Goal: Transaction & Acquisition: Purchase product/service

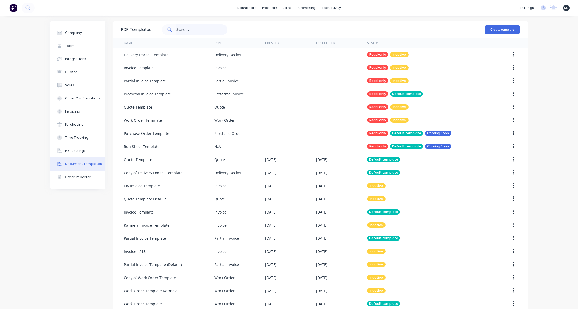
click at [206, 25] on input "text" at bounding box center [201, 29] width 51 height 10
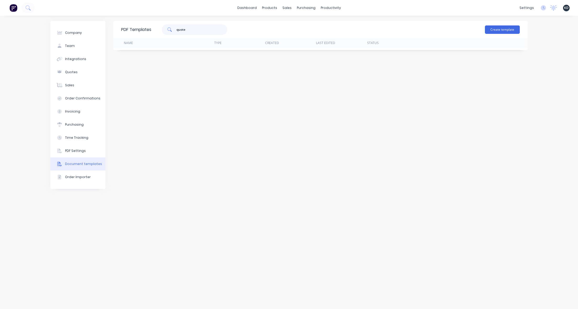
type input "quote"
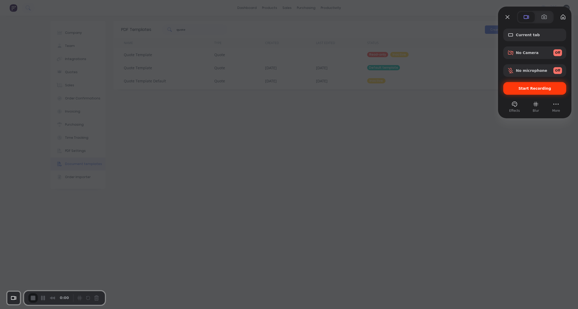
click at [539, 91] on div "Start Recording" at bounding box center [534, 88] width 63 height 13
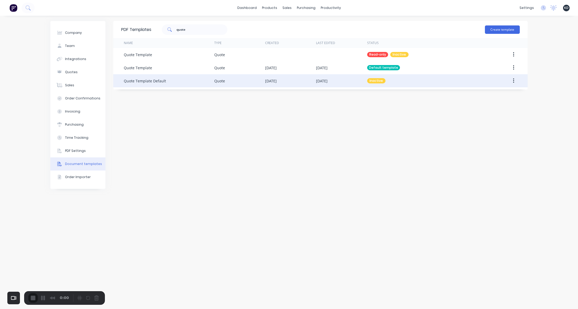
click at [514, 81] on button "button" at bounding box center [513, 80] width 12 height 9
click at [505, 92] on div "Edit" at bounding box center [494, 95] width 40 height 8
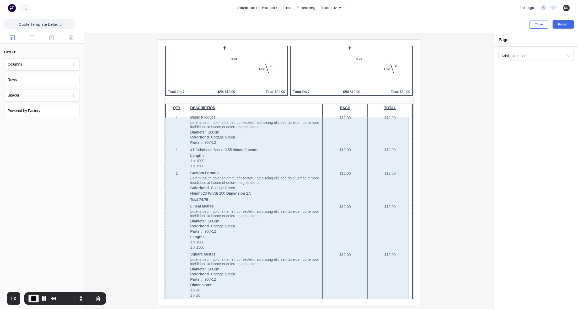
scroll to position [319, 0]
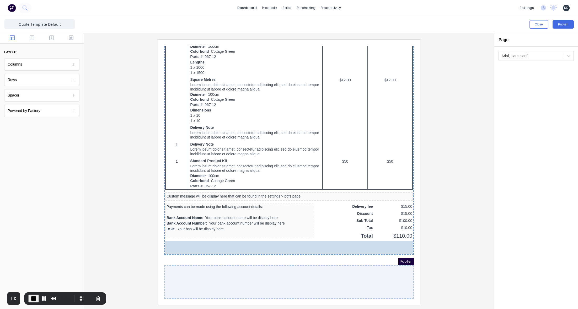
drag, startPoint x: 33, startPoint y: 115, endPoint x: 16, endPoint y: 110, distance: 17.9
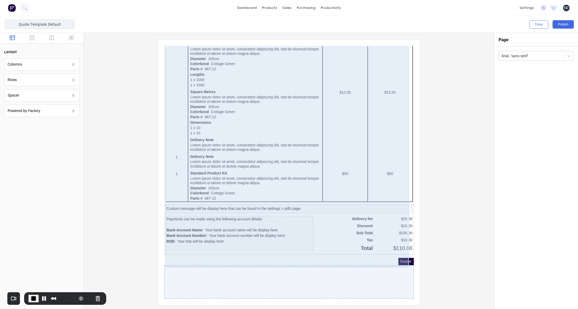
click at [263, 243] on div "QTY DESCRIPTION EACH TOTAL 1 Basic Product Lorem ipsum dolor sit amet, consecte…" at bounding box center [282, 91] width 247 height 312
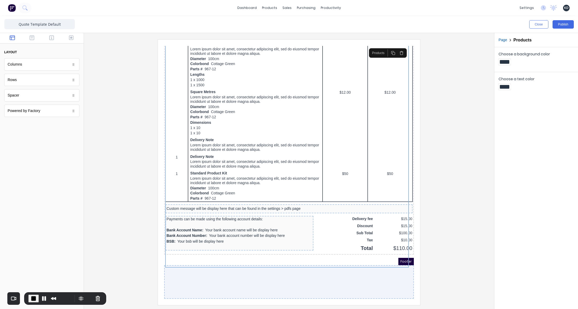
click at [264, 265] on div at bounding box center [282, 276] width 249 height 34
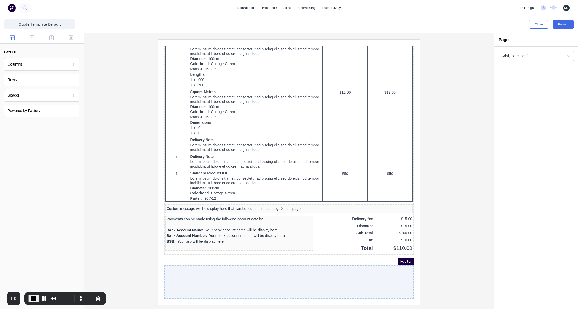
drag, startPoint x: 463, startPoint y: 254, endPoint x: 418, endPoint y: 266, distance: 46.6
click at [463, 254] on div at bounding box center [288, 171] width 401 height 265
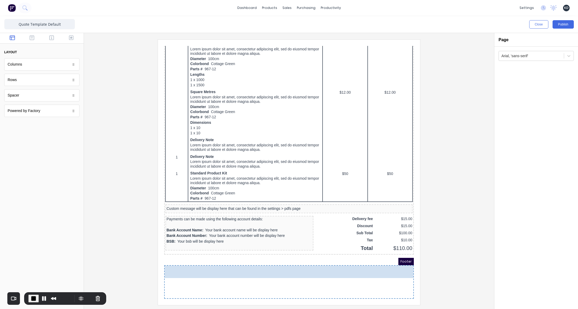
drag, startPoint x: 39, startPoint y: 108, endPoint x: 278, endPoint y: 278, distance: 292.5
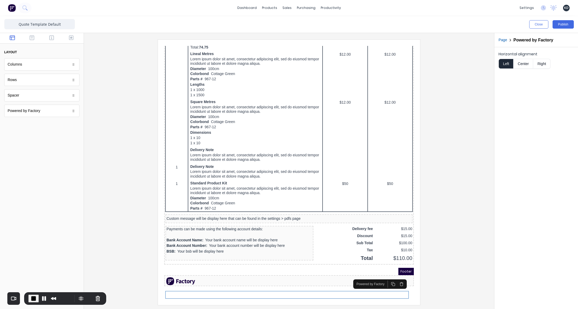
click at [477, 257] on div at bounding box center [288, 171] width 401 height 265
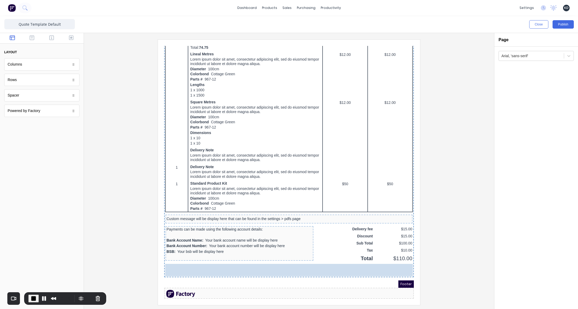
drag, startPoint x: 37, startPoint y: 111, endPoint x: 222, endPoint y: 263, distance: 239.0
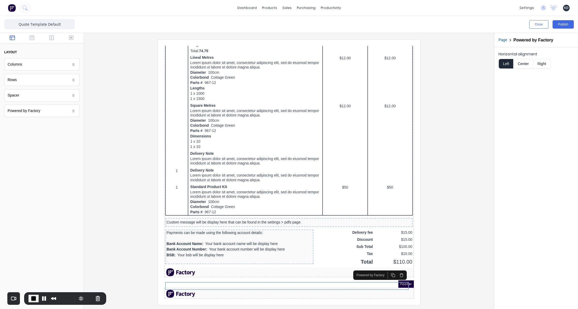
click at [103, 239] on div at bounding box center [288, 171] width 401 height 265
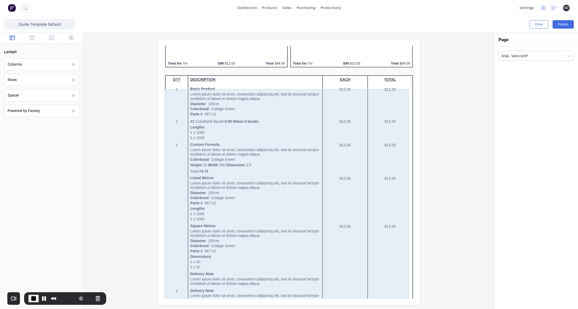
scroll to position [117, 0]
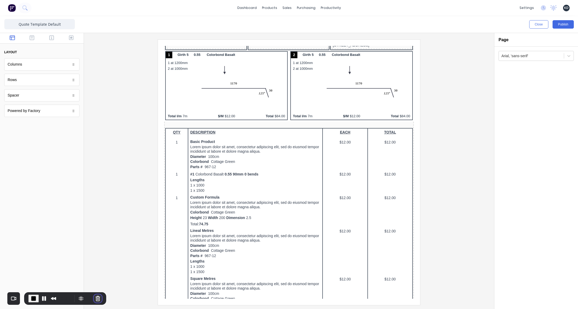
click at [95, 295] on button "Cancel Recording" at bounding box center [98, 298] width 8 height 8
click at [70, 37] on icon "button" at bounding box center [71, 37] width 5 height 5
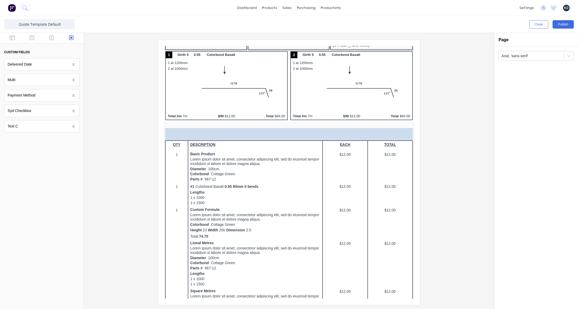
drag, startPoint x: 25, startPoint y: 81, endPoint x: 231, endPoint y: 152, distance: 218.2
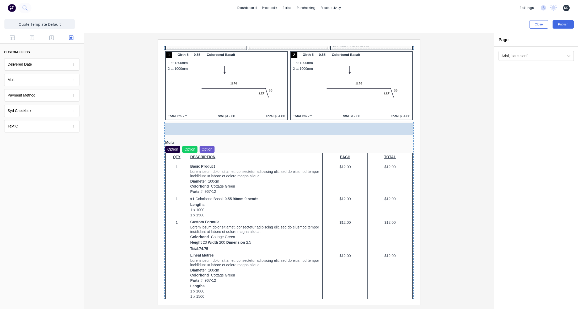
drag, startPoint x: 39, startPoint y: 97, endPoint x: 256, endPoint y: 156, distance: 225.6
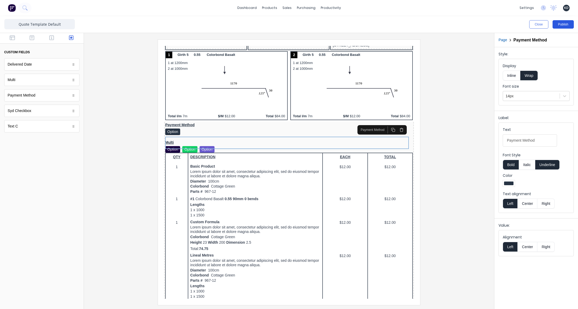
click at [569, 23] on button "Publish" at bounding box center [562, 24] width 21 height 8
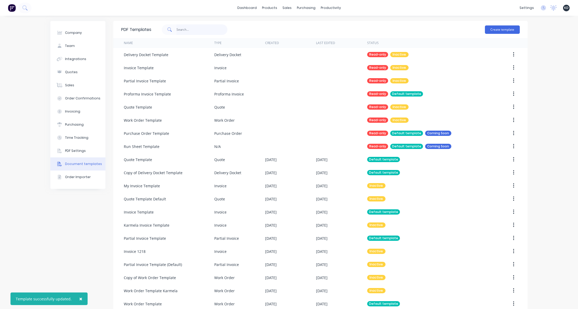
click at [190, 27] on input "text" at bounding box center [201, 29] width 51 height 10
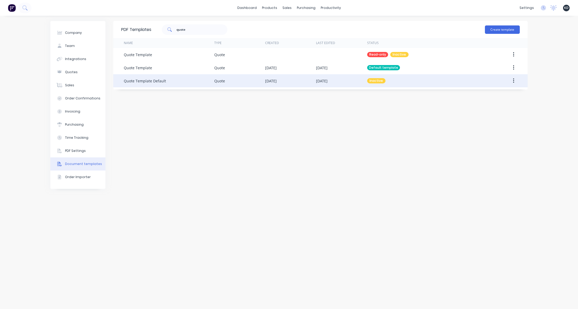
click at [513, 79] on icon "button" at bounding box center [513, 81] width 1 height 6
click at [513, 81] on icon "button" at bounding box center [513, 81] width 1 height 6
click at [505, 104] on div "Make default" at bounding box center [494, 105] width 40 height 8
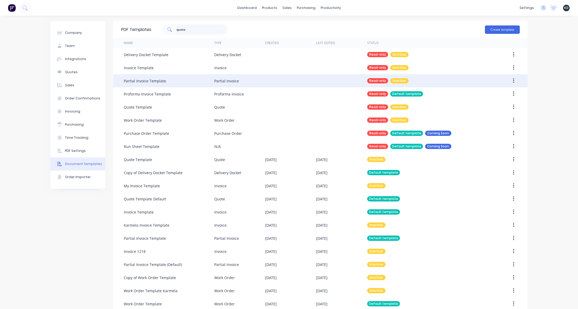
click at [208, 26] on input "quote" at bounding box center [201, 29] width 51 height 10
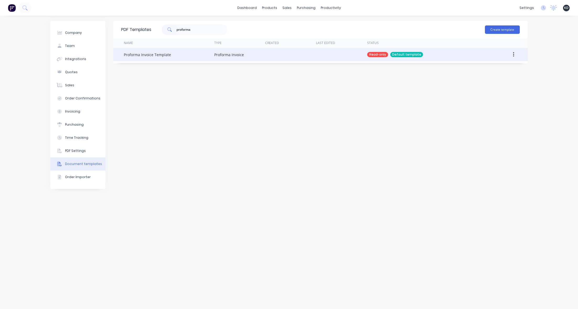
click at [514, 55] on button "button" at bounding box center [513, 54] width 12 height 9
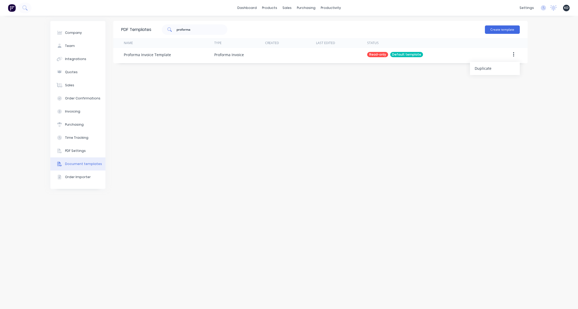
click at [506, 103] on div "PDF Templates proforma Create template Name Type Created Last Edited Status Pro…" at bounding box center [320, 162] width 414 height 283
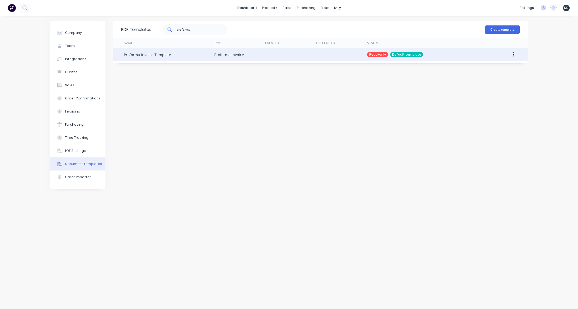
click at [514, 57] on button "button" at bounding box center [513, 54] width 12 height 9
click at [515, 70] on button "Duplicate" at bounding box center [495, 68] width 50 height 10
click at [516, 55] on button "button" at bounding box center [513, 54] width 12 height 9
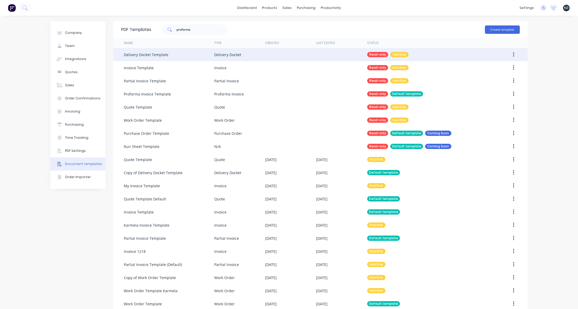
click at [551, 86] on div "Company Team Integrations Quotes Sales Order Confirmations Invoicing Purchasing…" at bounding box center [289, 180] width 578 height 328
click at [213, 27] on input "proforma" at bounding box center [201, 29] width 51 height 10
click at [214, 32] on input "proforma" at bounding box center [201, 29] width 51 height 10
type input "proforma"
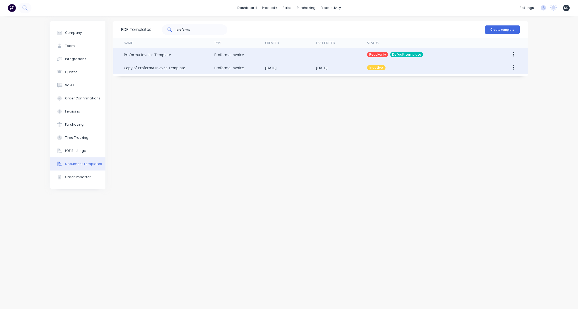
click at [512, 70] on button "button" at bounding box center [513, 67] width 12 height 9
click at [501, 94] on div "Make default" at bounding box center [494, 92] width 40 height 8
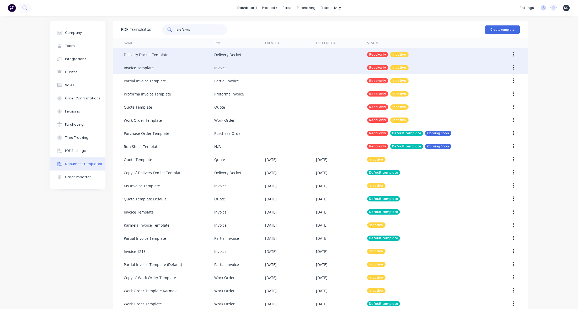
click at [206, 28] on input "proforma" at bounding box center [201, 29] width 51 height 10
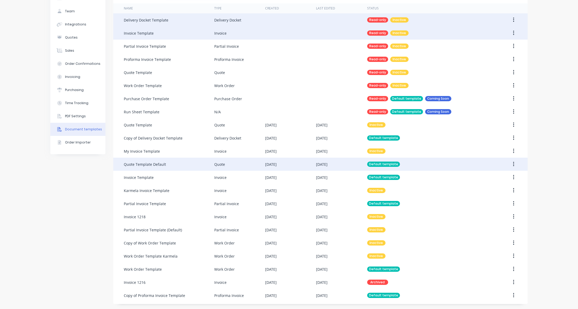
scroll to position [35, 0]
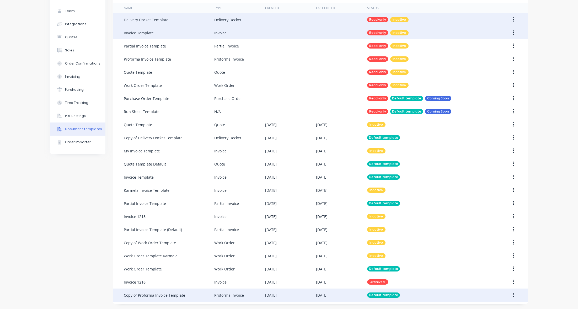
click at [515, 300] on div at bounding box center [503, 294] width 34 height 13
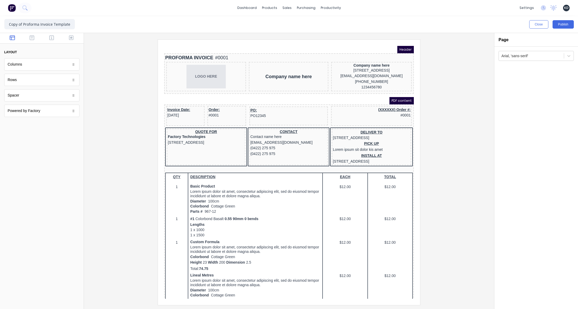
click at [489, 163] on div at bounding box center [289, 171] width 410 height 276
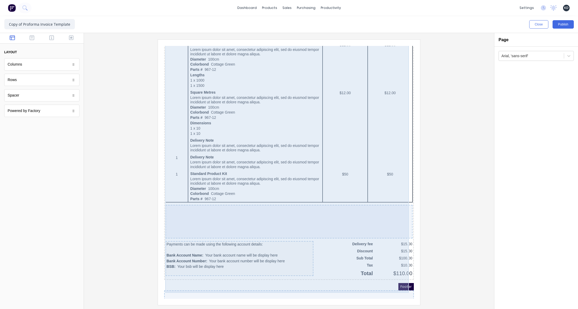
scroll to position [272, 0]
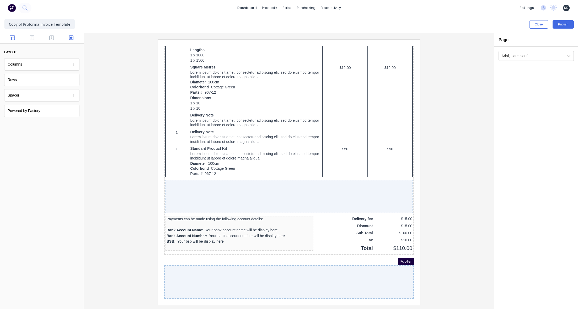
click at [72, 37] on icon "button" at bounding box center [71, 37] width 5 height 5
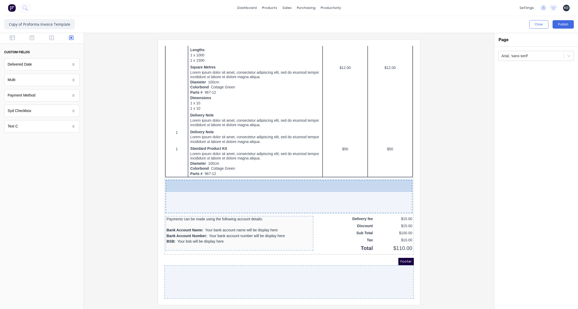
drag, startPoint x: 28, startPoint y: 92, endPoint x: 216, endPoint y: 187, distance: 210.7
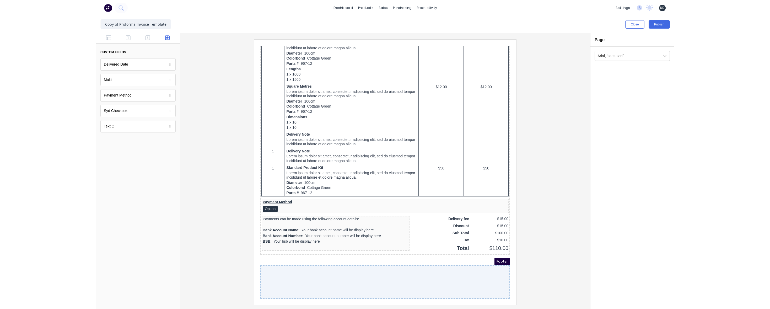
scroll to position [265, 0]
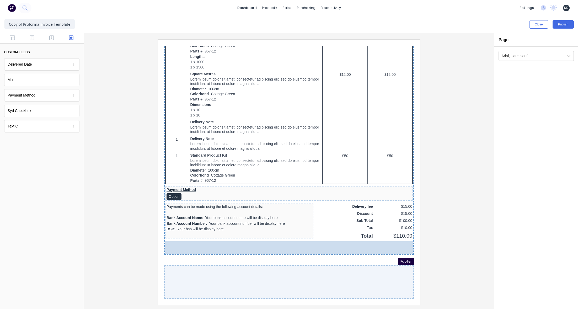
drag, startPoint x: 34, startPoint y: 80, endPoint x: 225, endPoint y: 197, distance: 223.9
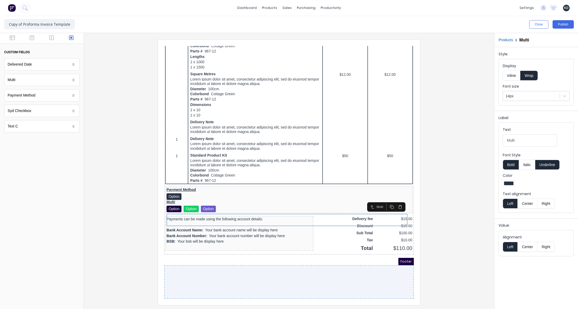
click at [470, 202] on div at bounding box center [288, 171] width 401 height 265
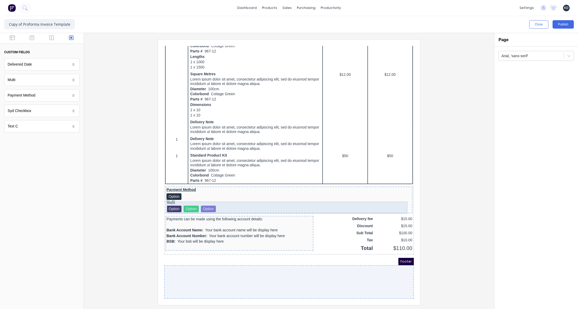
click at [188, 184] on div "Payment Method Option" at bounding box center [282, 187] width 245 height 12
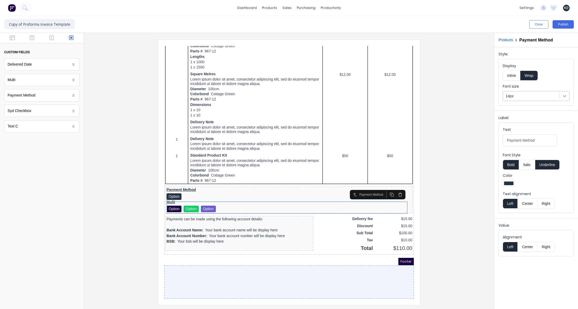
click at [566, 95] on icon at bounding box center [564, 95] width 5 height 5
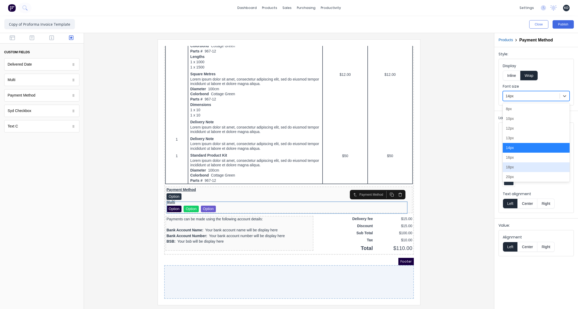
click at [529, 170] on div "18px" at bounding box center [535, 167] width 67 height 10
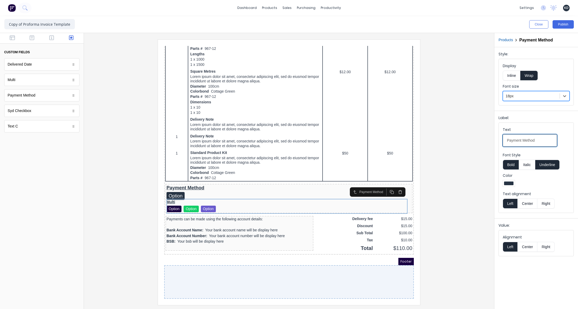
click at [524, 146] on Method-select19q7ijpbp5vphe2ishjn9a9w235x9au2agptxjhlne8rn2se6hxs126414u1-b172bbc1-730d-4fb9-97b3-def2d5db735b_object_label_text "Payment Method" at bounding box center [529, 140] width 54 height 12
click at [508, 182] on div at bounding box center [508, 183] width 9 height 4
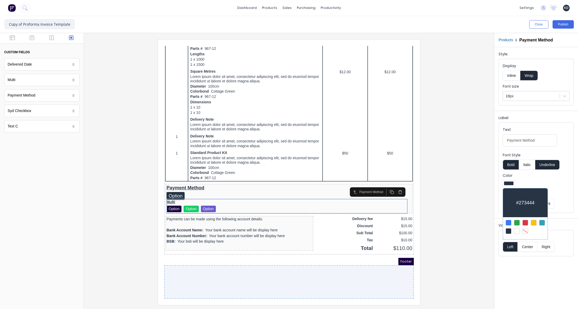
click at [515, 196] on div "#273444" at bounding box center [525, 202] width 45 height 29
click at [525, 231] on div at bounding box center [525, 231] width 6 height 6
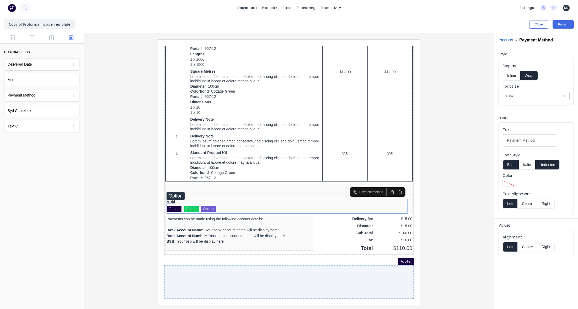
click at [512, 182] on div at bounding box center [508, 183] width 9 height 4
click at [510, 221] on div at bounding box center [508, 223] width 6 height 6
click at [475, 218] on div at bounding box center [288, 171] width 401 height 265
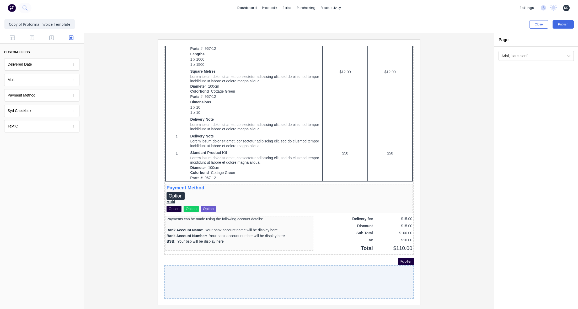
click at [563, 24] on button "Publish" at bounding box center [562, 24] width 21 height 8
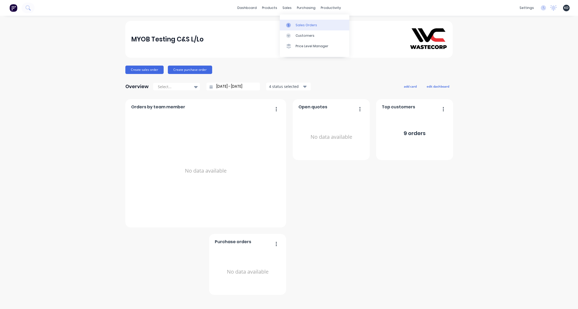
click at [315, 21] on link "Sales Orders" at bounding box center [314, 25] width 69 height 10
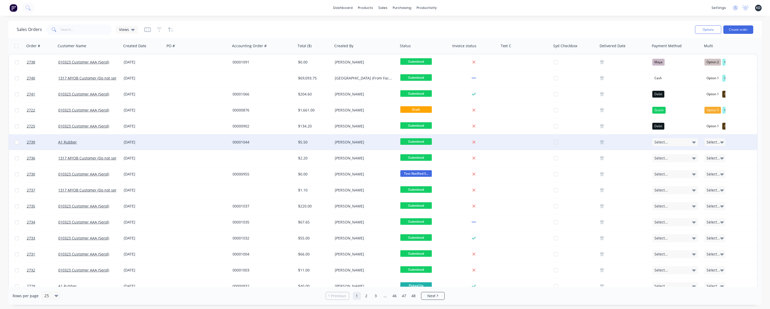
click at [531, 144] on div at bounding box center [525, 142] width 52 height 16
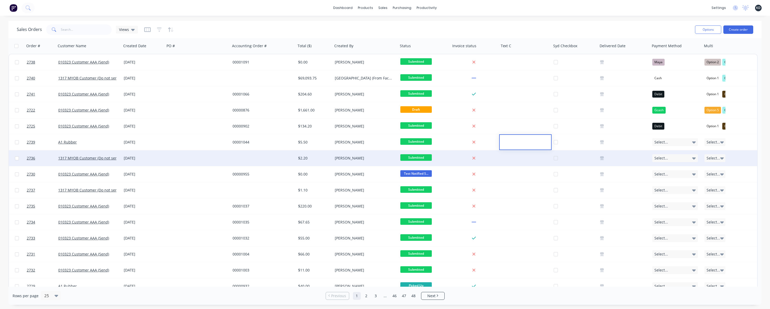
click at [320, 152] on div "$2.20" at bounding box center [314, 158] width 37 height 16
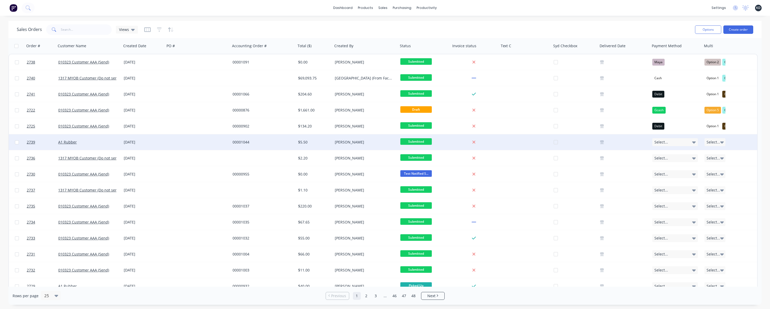
click at [288, 139] on div "00001044" at bounding box center [261, 141] width 58 height 5
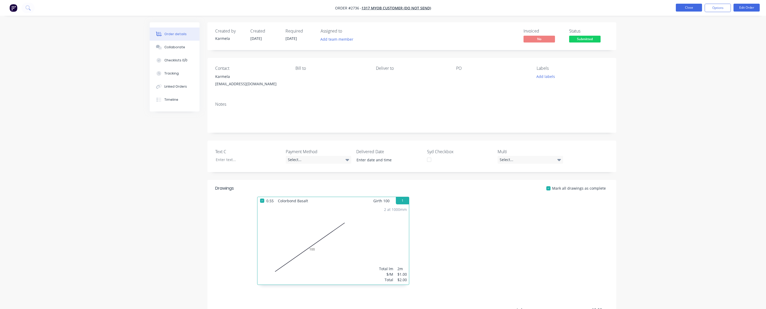
click at [577, 9] on button "Close" at bounding box center [689, 8] width 26 height 8
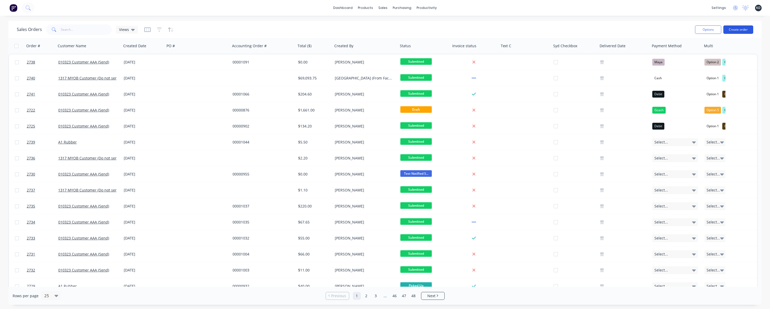
click at [577, 31] on button "Create order" at bounding box center [738, 29] width 30 height 8
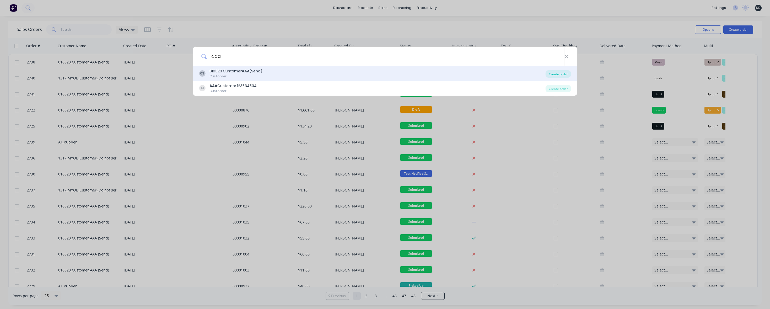
type input "aaa"
click at [560, 76] on div "Create order" at bounding box center [557, 73] width 25 height 7
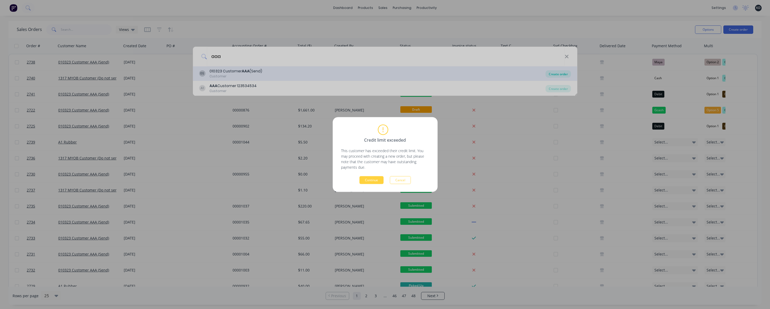
click at [554, 77] on body "dashboard products sales purchasing productivity dashboard products Product Cat…" at bounding box center [385, 154] width 770 height 309
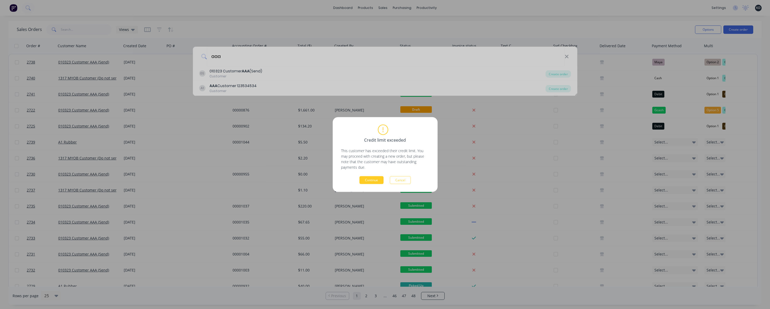
click at [368, 180] on button "Continue" at bounding box center [371, 180] width 24 height 8
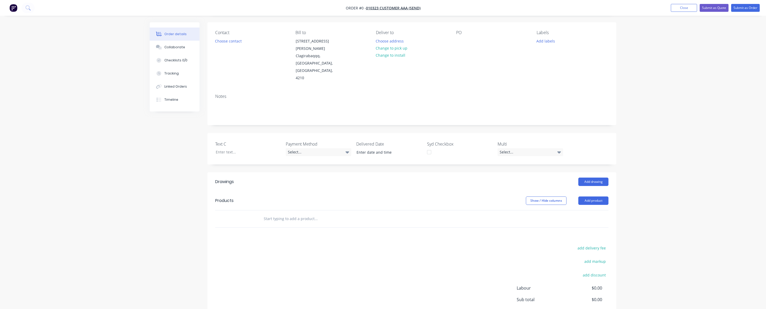
scroll to position [74, 0]
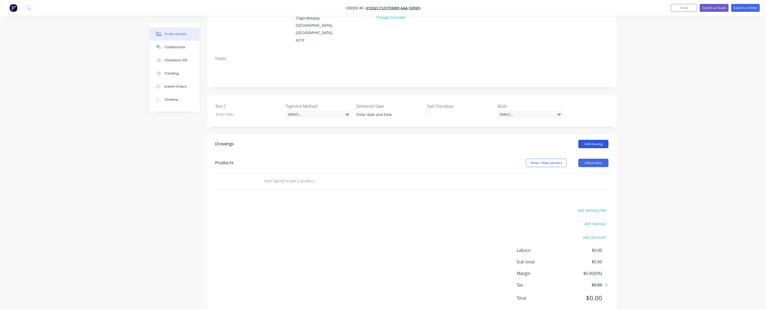
click at [577, 140] on button "Add drawing" at bounding box center [593, 144] width 30 height 8
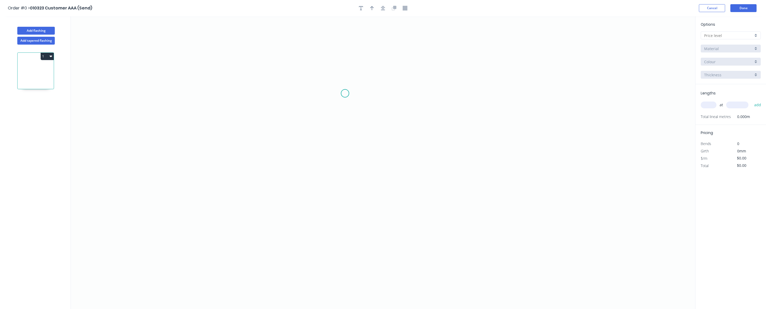
click at [336, 94] on icon "0" at bounding box center [383, 162] width 624 height 292
click at [463, 84] on icon "0" at bounding box center [383, 162] width 624 height 292
click at [462, 193] on icon "0 ?" at bounding box center [383, 162] width 624 height 292
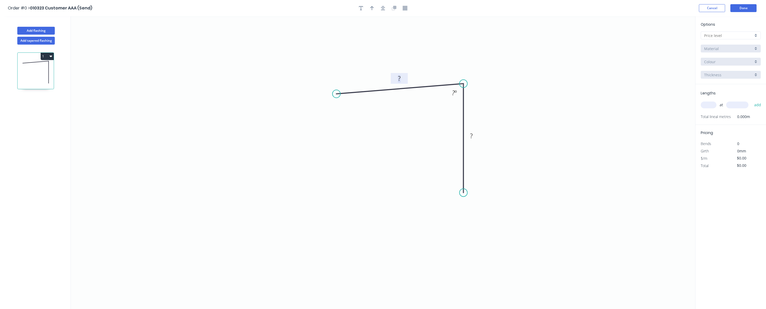
click at [400, 78] on tspan "?" at bounding box center [399, 78] width 3 height 9
click at [451, 95] on rect at bounding box center [454, 92] width 10 height 7
click at [475, 139] on rect at bounding box center [471, 135] width 10 height 7
click at [549, 105] on icon "0 4 3 5 º" at bounding box center [383, 162] width 624 height 292
click at [577, 33] on input "text" at bounding box center [728, 36] width 49 height 6
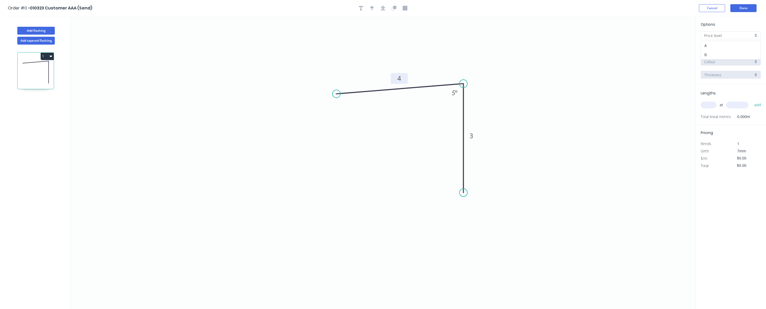
click at [577, 51] on div "B" at bounding box center [730, 54] width 59 height 9
type input "B"
type input "$4.00"
click at [577, 104] on input "text" at bounding box center [709, 104] width 16 height 7
type input "4"
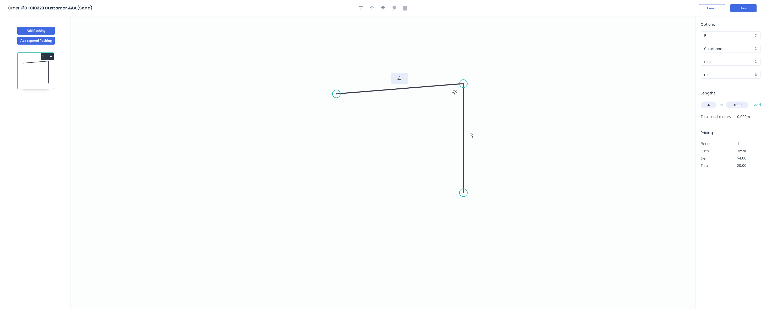
type input "1000"
click at [577, 100] on button "add" at bounding box center [757, 104] width 12 height 9
type input "$16.00"
click at [35, 40] on button "Add tapered flashing" at bounding box center [35, 41] width 37 height 8
type input "$0.00"
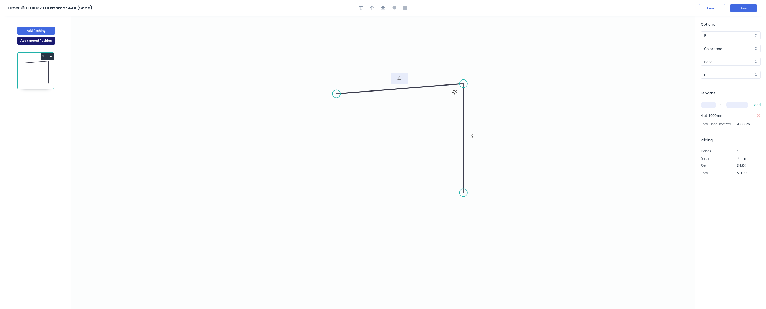
type input "$0.00"
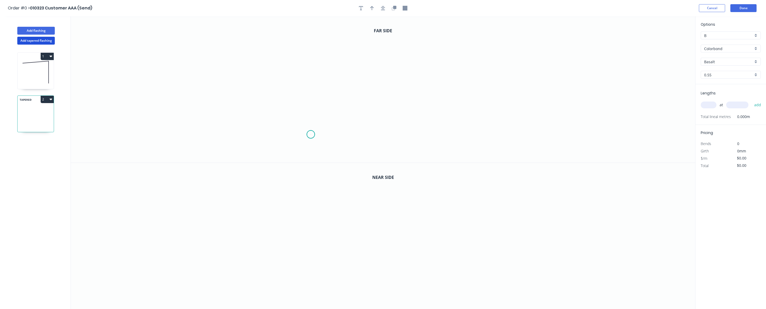
click at [311, 134] on icon "0" at bounding box center [383, 89] width 624 height 146
click at [435, 90] on icon "0" at bounding box center [383, 89] width 624 height 146
click at [440, 221] on icon "0" at bounding box center [383, 236] width 624 height 146
click at [315, 208] on icon "0" at bounding box center [383, 236] width 624 height 146
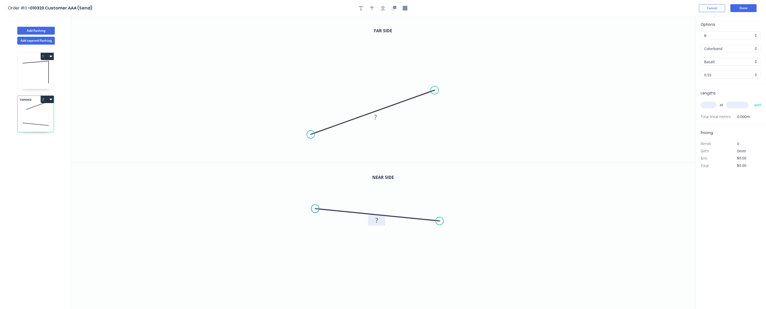
click at [381, 220] on rect at bounding box center [377, 219] width 10 height 7
click at [376, 116] on g "?" at bounding box center [375, 117] width 10 height 9
type input "$15.00"
click at [347, 84] on icon "0 65" at bounding box center [383, 89] width 624 height 146
click at [577, 42] on icon "0 65" at bounding box center [383, 89] width 624 height 146
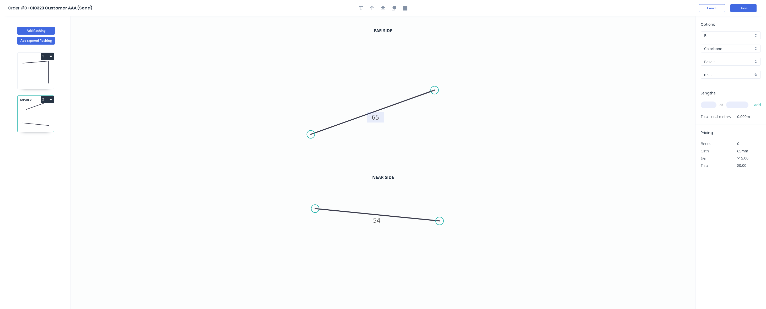
click at [577, 106] on input "text" at bounding box center [709, 104] width 16 height 7
type input "5"
click at [577, 104] on input "text" at bounding box center [737, 104] width 22 height 7
type input "1900"
click at [577, 100] on button "add" at bounding box center [757, 104] width 12 height 9
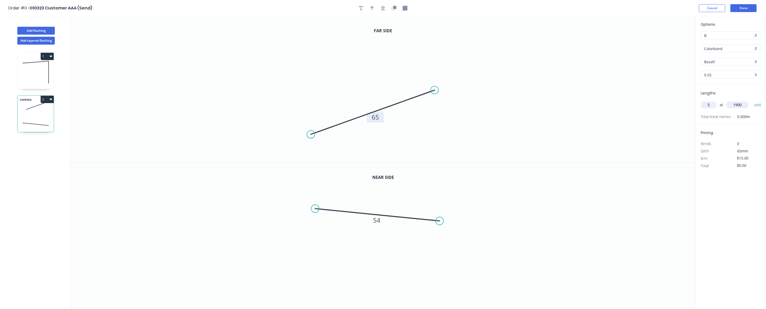
type input "$142.50"
click at [577, 10] on button "Done" at bounding box center [743, 8] width 26 height 8
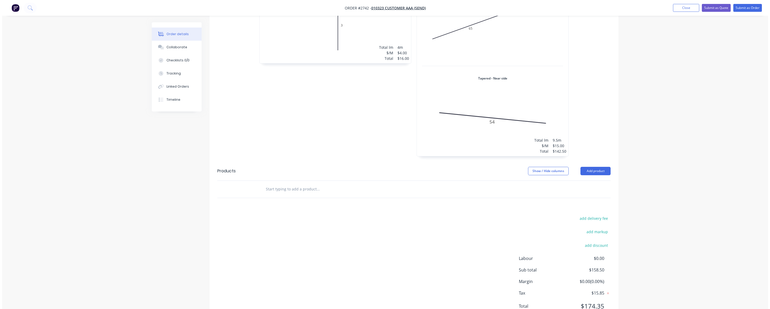
scroll to position [260, 0]
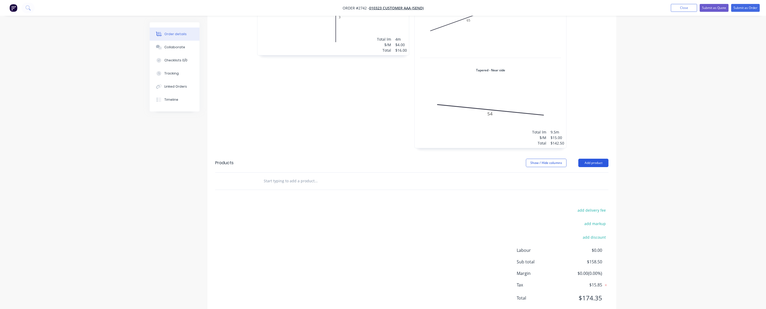
click at [577, 159] on button "Add product" at bounding box center [593, 163] width 30 height 8
drag, startPoint x: 591, startPoint y: 147, endPoint x: 589, endPoint y: 160, distance: 12.7
click at [577, 172] on div "Product catalogue" at bounding box center [583, 176] width 40 height 8
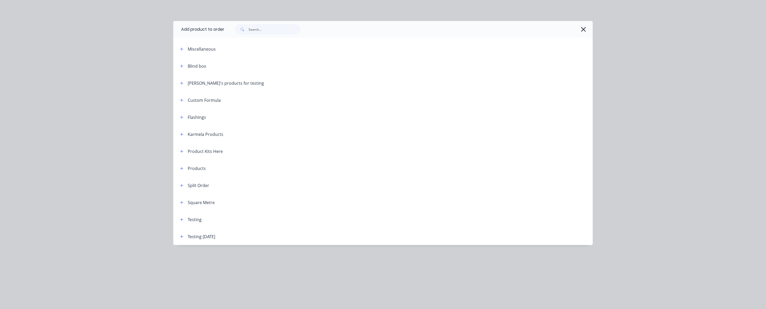
click at [179, 104] on header "Custom Formula" at bounding box center [382, 99] width 419 height 17
click at [180, 137] on span at bounding box center [181, 134] width 7 height 7
click at [182, 134] on icon "button" at bounding box center [181, 134] width 3 height 4
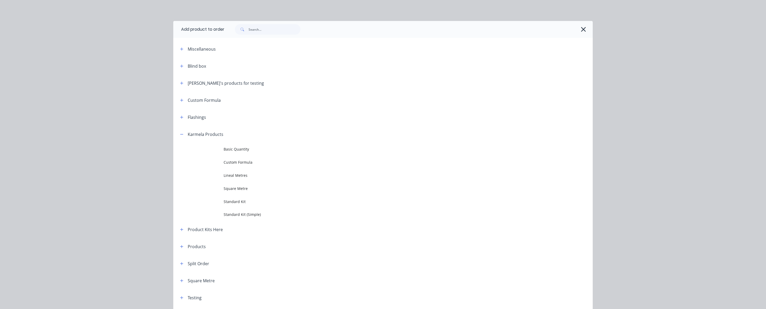
click at [302, 154] on td "Basic Quantity" at bounding box center [408, 149] width 369 height 13
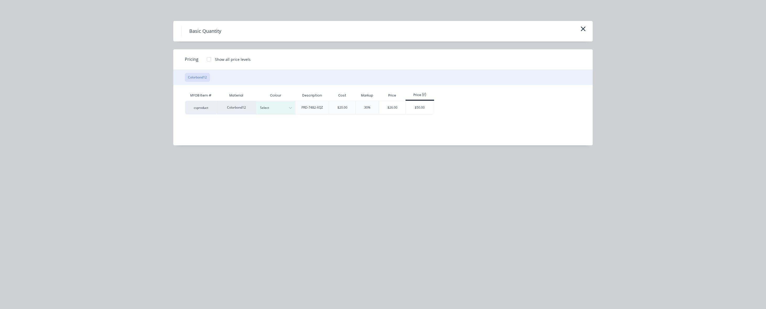
click at [265, 115] on div "MYOB Item # Material Colour Description Cost Markup Price Price (F) csproduct C…" at bounding box center [378, 111] width 411 height 52
click at [265, 110] on div "Select" at bounding box center [270, 107] width 29 height 7
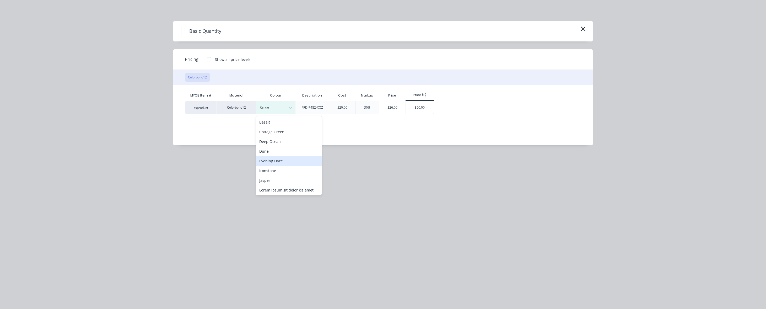
click at [267, 158] on div "Evening Haze" at bounding box center [289, 161] width 66 height 10
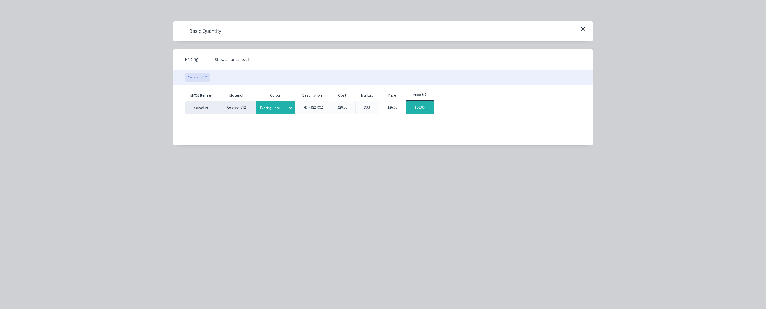
click at [423, 104] on div "$50.00" at bounding box center [420, 107] width 28 height 13
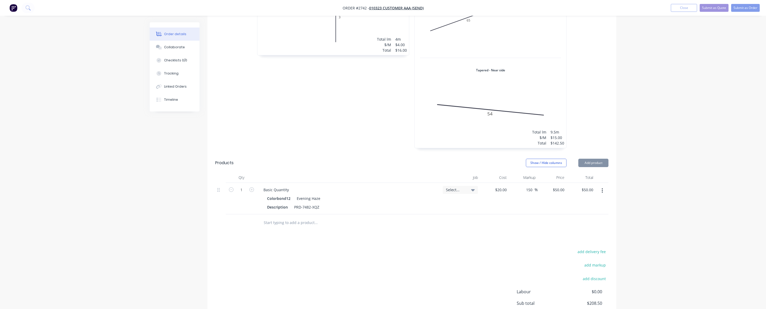
click at [577, 111] on div "Order details Collaborate Checklists 0/0 Tracking Linked Orders Timeline Order …" at bounding box center [383, 52] width 766 height 625
click at [577, 9] on button "Submit as Order" at bounding box center [745, 8] width 29 height 8
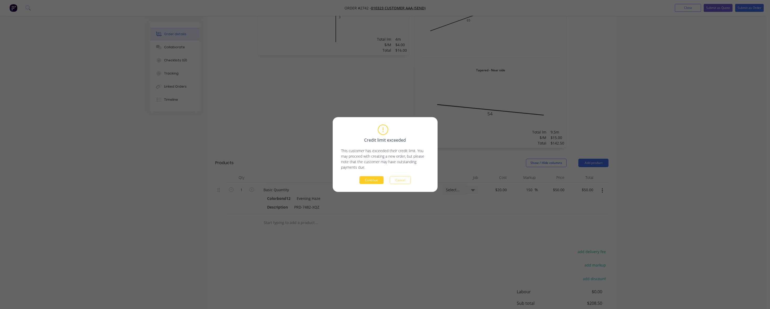
click at [376, 178] on button "Continue" at bounding box center [371, 180] width 24 height 8
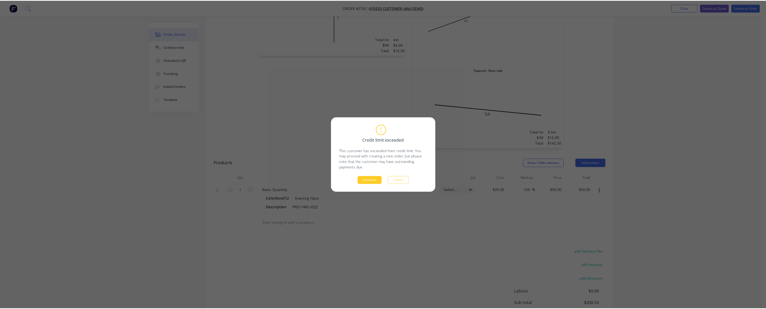
scroll to position [231, 0]
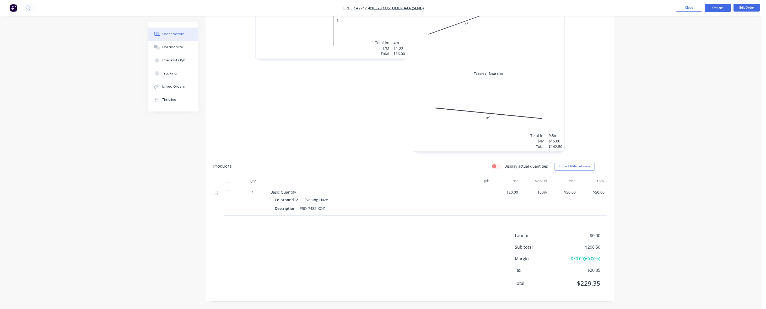
click at [577, 8] on button "Options" at bounding box center [717, 8] width 26 height 8
click at [577, 136] on div "Convert to Quote" at bounding box center [702, 137] width 48 height 8
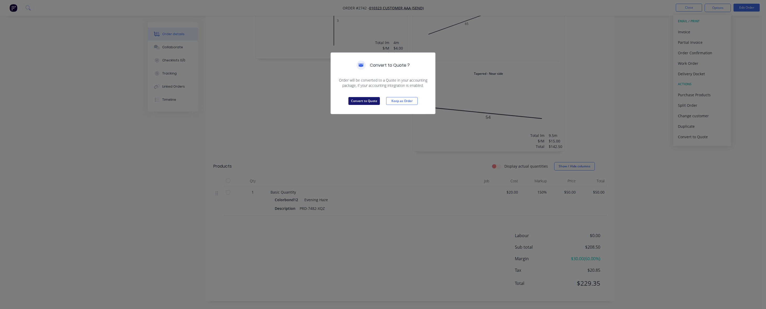
click at [364, 99] on button "Convert to Quote" at bounding box center [363, 101] width 31 height 8
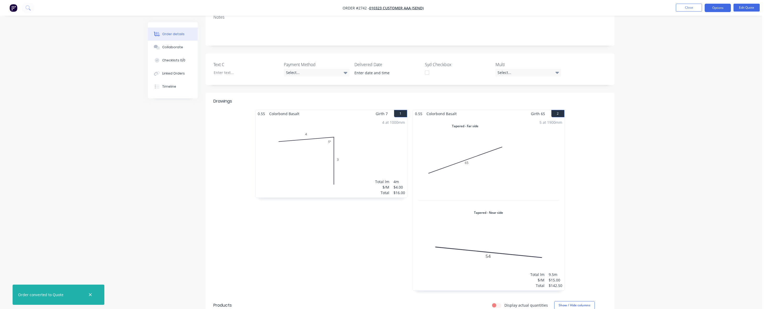
scroll to position [0, 0]
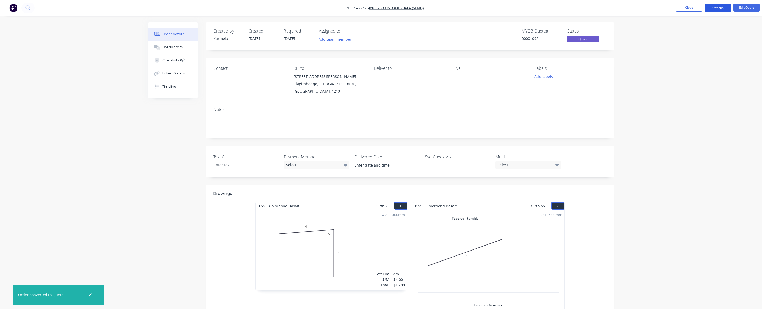
click at [577, 6] on button "Options" at bounding box center [717, 8] width 26 height 8
click at [577, 33] on div "Quote" at bounding box center [702, 32] width 48 height 8
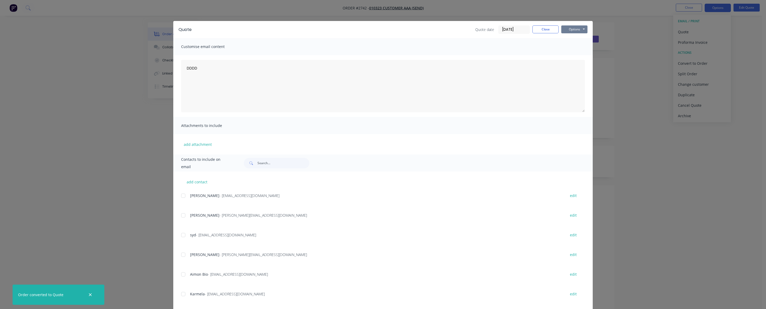
click at [577, 29] on button "Options" at bounding box center [574, 29] width 26 height 8
click at [577, 44] on button "Print" at bounding box center [578, 47] width 34 height 9
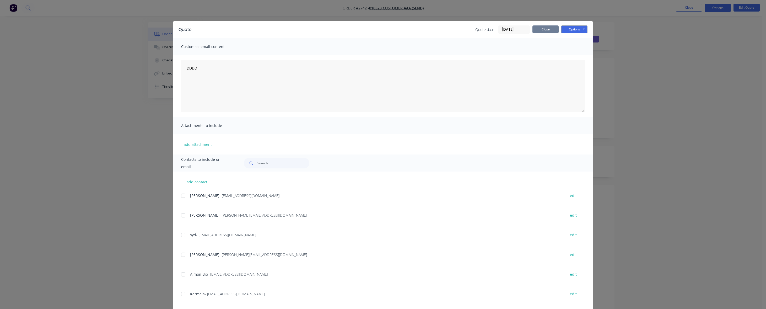
click at [547, 28] on button "Close" at bounding box center [545, 29] width 26 height 8
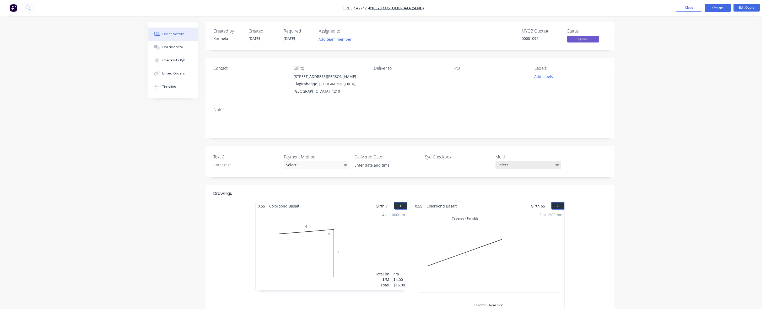
click at [519, 164] on div "Select..." at bounding box center [528, 165] width 66 height 8
click at [515, 199] on div "Option 3" at bounding box center [516, 198] width 17 height 7
click at [513, 187] on div "Option 2" at bounding box center [516, 186] width 17 height 7
click at [577, 176] on div "Order details Collaborate Checklists 0/0 Linked Orders Timeline Order details C…" at bounding box center [381, 270] width 762 height 540
click at [311, 163] on div "Select..." at bounding box center [317, 165] width 66 height 8
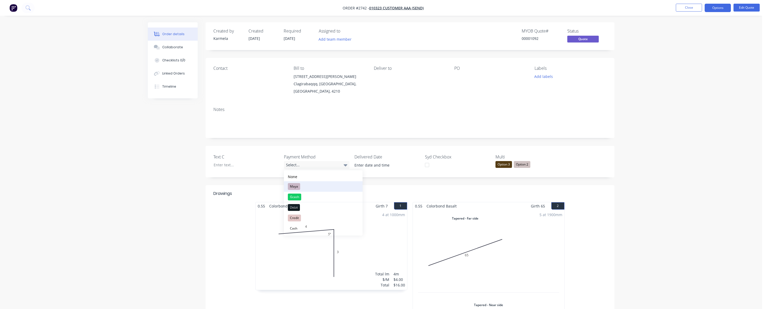
click at [303, 186] on button "Maya" at bounding box center [323, 186] width 79 height 10
click at [303, 166] on div "Maya" at bounding box center [317, 164] width 66 height 7
click at [306, 226] on div "4 at 1000mm Total lm $/M Total 4m $4.00 $16.00" at bounding box center [331, 250] width 151 height 80
click at [577, 184] on div "Order details Collaborate Checklists 0/0 Linked Orders Timeline Order details C…" at bounding box center [381, 270] width 762 height 540
click at [276, 162] on div at bounding box center [243, 165] width 69 height 8
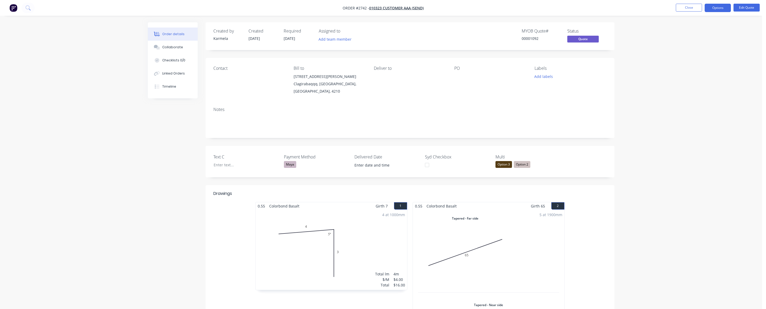
click at [284, 163] on div "Maya" at bounding box center [290, 164] width 12 height 7
click at [292, 230] on div "4 at 1000mm Total lm $/M Total 4m $4.00 $16.00" at bounding box center [331, 250] width 151 height 80
click at [294, 221] on div "4 at 1000mm Total lm $/M Total 4m $4.00 $16.00" at bounding box center [331, 250] width 151 height 80
click at [577, 175] on div "Order details Collaborate Checklists 0/0 Linked Orders Timeline Order details C…" at bounding box center [381, 270] width 762 height 540
click at [519, 165] on div "Option 2" at bounding box center [522, 164] width 17 height 7
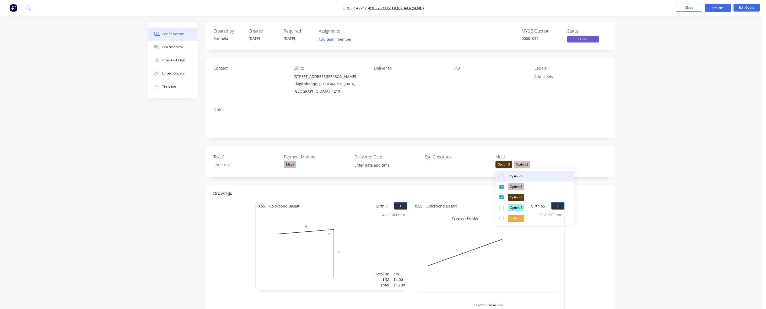
click at [502, 176] on div "button" at bounding box center [501, 176] width 10 height 10
click at [577, 156] on div "Order details Collaborate Checklists 0/0 Linked Orders Timeline Order details C…" at bounding box center [381, 270] width 762 height 540
click at [577, 7] on button "Options" at bounding box center [717, 8] width 26 height 8
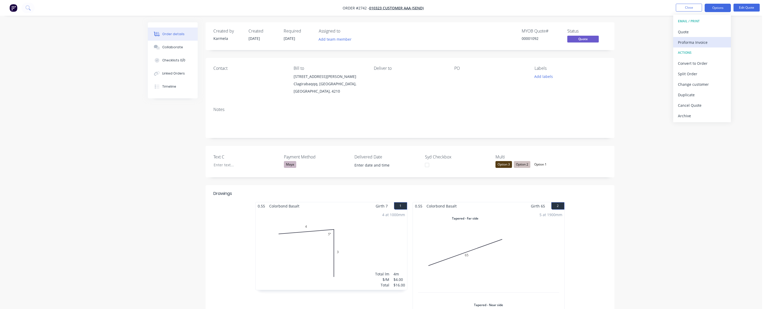
click at [577, 40] on div "Proforma Invoice" at bounding box center [702, 43] width 48 height 8
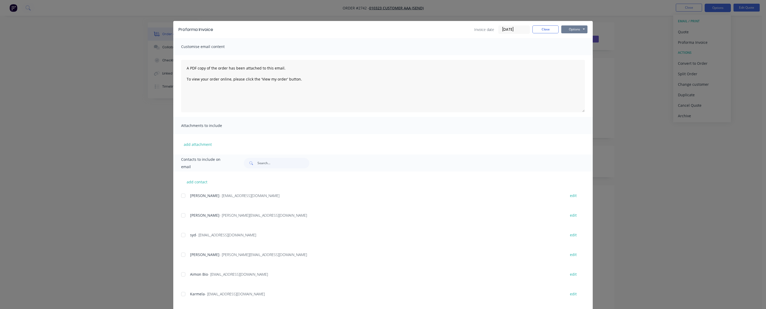
click at [573, 29] on button "Options" at bounding box center [574, 29] width 26 height 8
click at [573, 49] on button "Print" at bounding box center [578, 47] width 34 height 9
click at [179, 196] on div "add contact Karmela Deogracias - karmela@factory.app edit Peter - peter@factory…" at bounding box center [382, 269] width 419 height 197
click at [181, 196] on div at bounding box center [183, 195] width 10 height 10
click at [575, 25] on button "Options" at bounding box center [574, 29] width 26 height 8
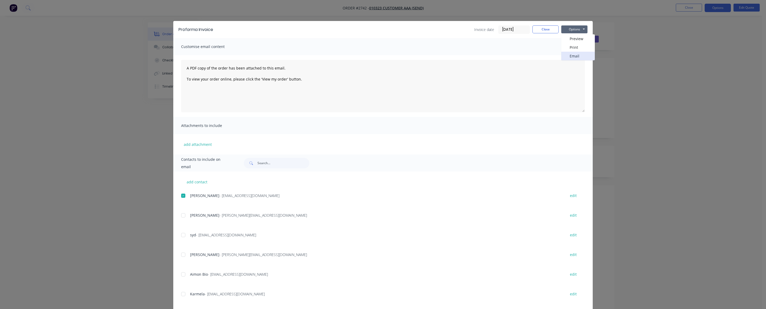
click at [574, 56] on button "Email" at bounding box center [578, 56] width 34 height 9
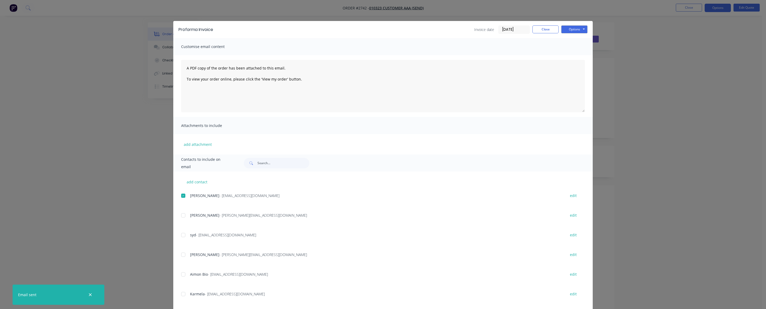
click at [547, 23] on div "Proforma Invoice Invoice date 26/08/25 Close Options Preview Print Email" at bounding box center [382, 29] width 419 height 17
click at [544, 29] on button "Close" at bounding box center [545, 29] width 26 height 8
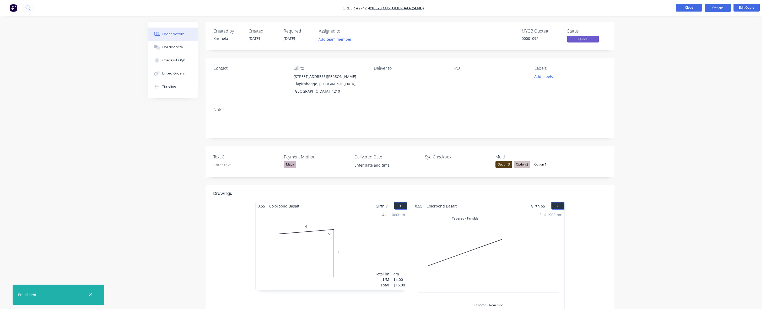
click at [577, 7] on button "Close" at bounding box center [689, 8] width 26 height 8
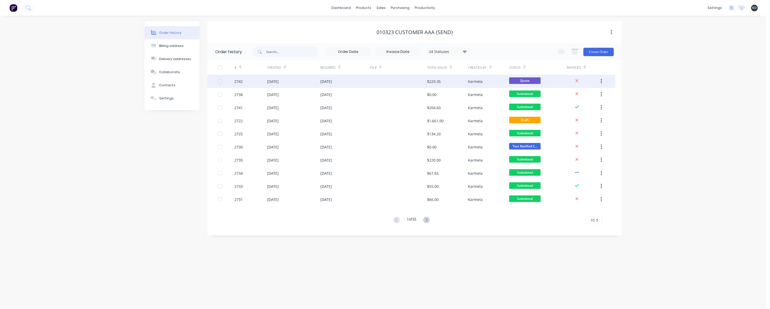
click at [474, 82] on div "Karmela" at bounding box center [475, 82] width 15 height 6
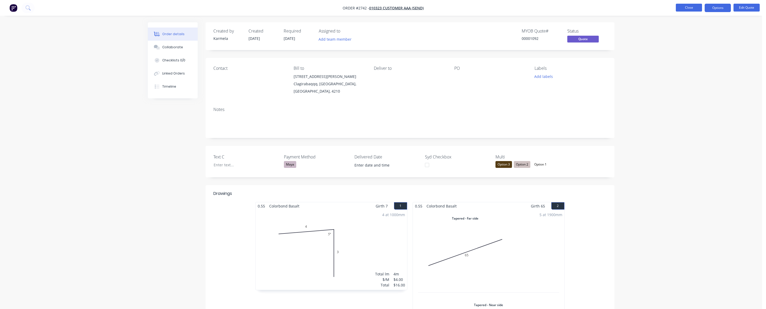
click at [577, 9] on button "Close" at bounding box center [689, 8] width 26 height 8
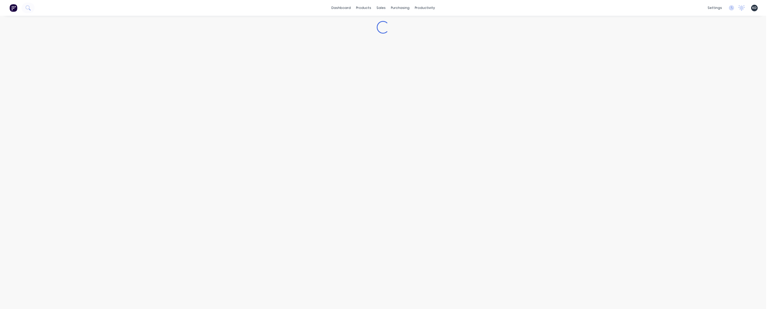
click at [577, 109] on div "Loading..." at bounding box center [383, 162] width 766 height 293
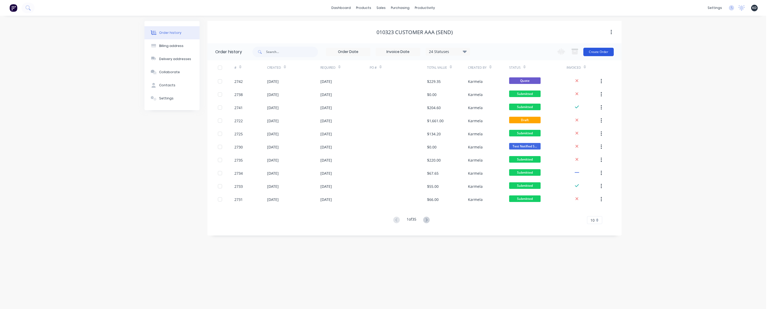
click at [577, 52] on button "Create Order" at bounding box center [598, 52] width 30 height 8
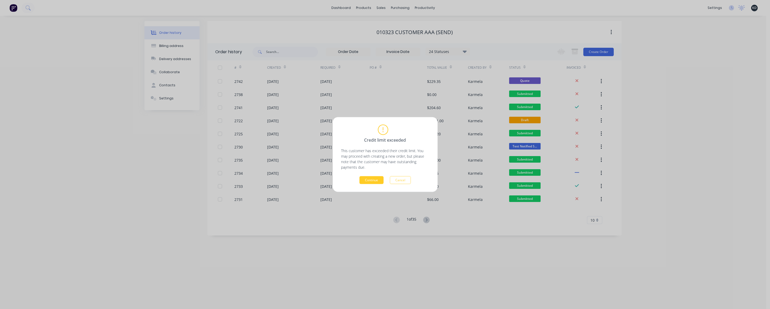
click at [367, 182] on button "Continue" at bounding box center [371, 180] width 24 height 8
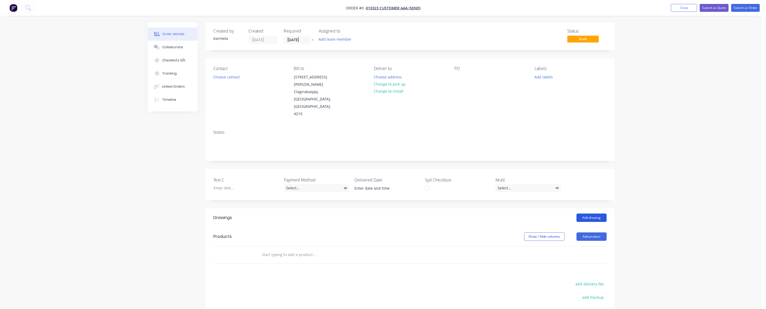
click at [577, 213] on button "Add drawing" at bounding box center [591, 217] width 30 height 8
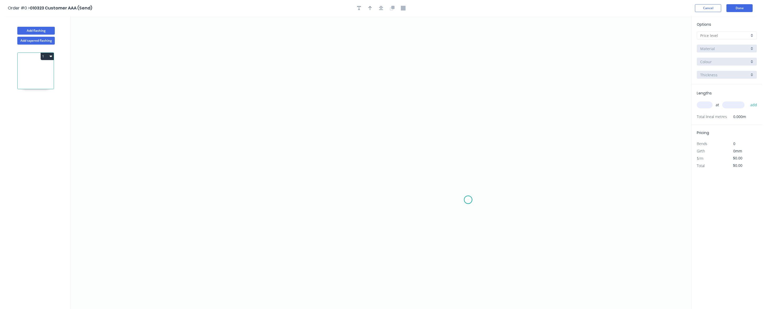
click at [468, 200] on icon "0" at bounding box center [381, 162] width 620 height 292
click at [465, 101] on icon "0" at bounding box center [381, 162] width 620 height 292
click at [306, 102] on icon "0 ?" at bounding box center [381, 162] width 620 height 292
click at [384, 89] on rect at bounding box center [387, 91] width 10 height 7
click at [479, 149] on rect at bounding box center [476, 148] width 10 height 7
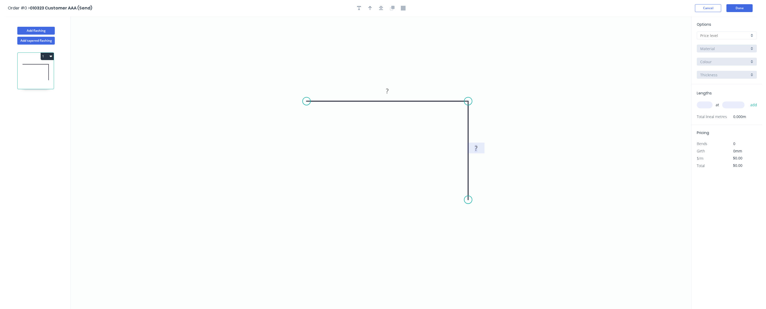
click at [373, 88] on icon "0 ? ?" at bounding box center [381, 162] width 620 height 292
click at [382, 87] on rect at bounding box center [387, 90] width 17 height 11
click at [390, 93] on rect at bounding box center [387, 91] width 10 height 7
click at [46, 28] on button "Add flashing" at bounding box center [35, 31] width 37 height 8
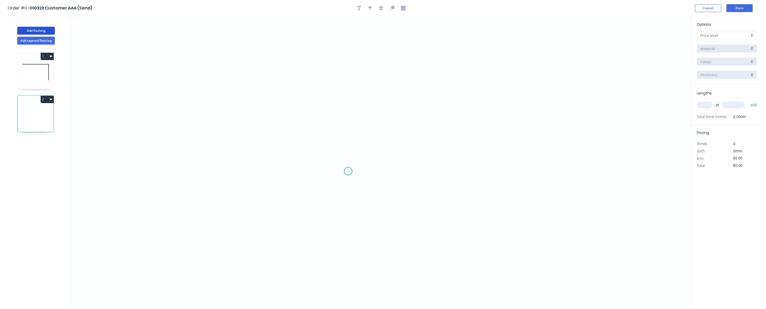
click at [348, 171] on icon "0" at bounding box center [381, 162] width 620 height 292
click at [281, 94] on icon "0" at bounding box center [381, 162] width 620 height 292
click at [212, 100] on icon "0 ?" at bounding box center [381, 162] width 620 height 292
click at [248, 93] on rect at bounding box center [246, 93] width 10 height 7
click at [324, 127] on rect at bounding box center [320, 129] width 10 height 7
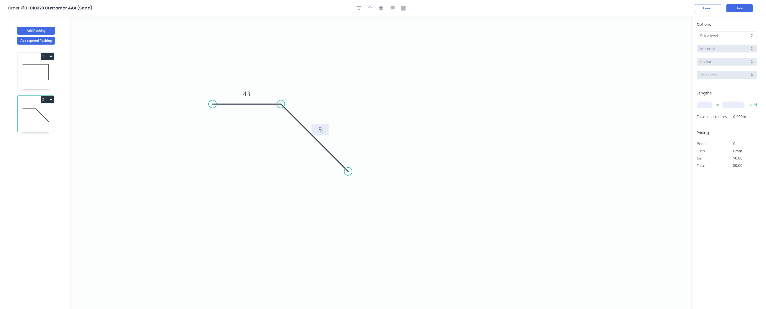
drag, startPoint x: 336, startPoint y: 93, endPoint x: 254, endPoint y: 79, distance: 83.2
click at [336, 93] on icon "0 43 5" at bounding box center [381, 162] width 620 height 292
click at [38, 43] on button "Add tapered flashing" at bounding box center [35, 41] width 37 height 8
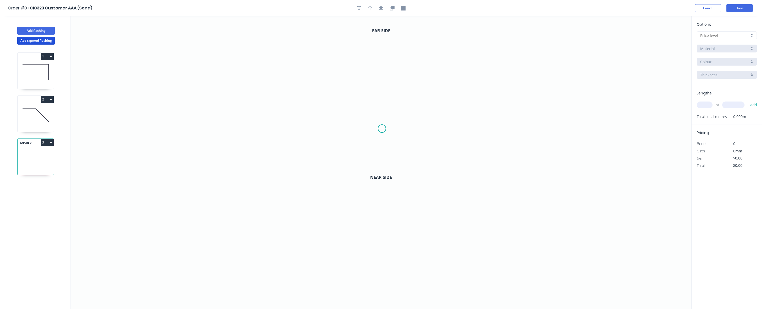
drag, startPoint x: 382, startPoint y: 129, endPoint x: 427, endPoint y: 71, distance: 73.2
click at [382, 127] on icon "0" at bounding box center [381, 89] width 620 height 146
click at [427, 71] on icon "0" at bounding box center [381, 89] width 620 height 146
click at [498, 71] on icon "0 ?" at bounding box center [381, 89] width 620 height 146
click at [446, 248] on icon "0" at bounding box center [381, 236] width 620 height 146
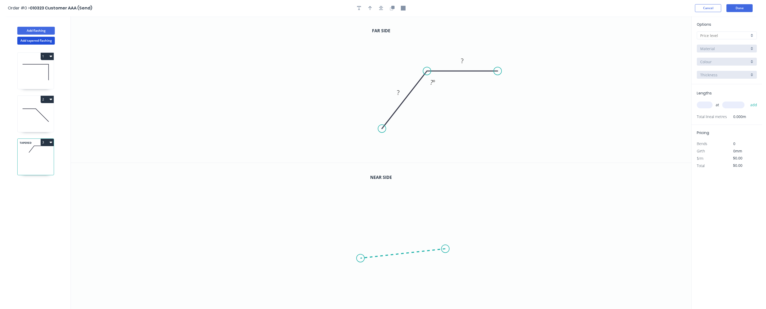
click at [361, 258] on icon at bounding box center [403, 252] width 85 height 9
click at [356, 251] on icon at bounding box center [358, 254] width 4 height 7
click at [363, 243] on tspan "?" at bounding box center [363, 245] width 3 height 9
click at [364, 247] on tspan "?" at bounding box center [363, 245] width 3 height 9
click at [345, 243] on icon "0 ? ? ? 5 º ? º" at bounding box center [381, 236] width 620 height 146
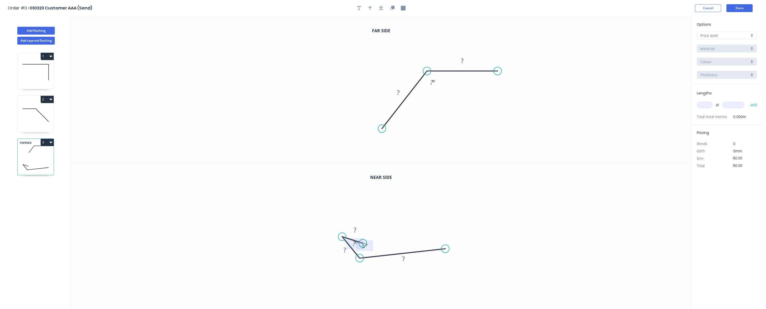
click at [350, 242] on rect at bounding box center [355, 243] width 17 height 11
click at [354, 242] on tspan "?" at bounding box center [354, 243] width 3 height 9
click at [354, 230] on tspan "?" at bounding box center [355, 229] width 3 height 9
click at [344, 248] on tspan "?" at bounding box center [345, 249] width 3 height 9
drag, startPoint x: 391, startPoint y: 252, endPoint x: 395, endPoint y: 253, distance: 4.8
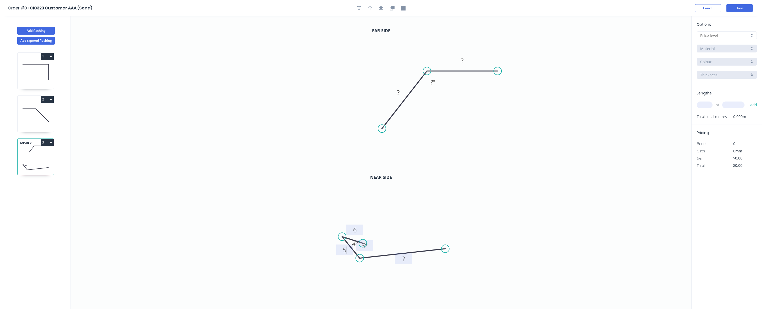
click at [392, 252] on icon "0 6 5 ? 5 º 4 º" at bounding box center [381, 236] width 620 height 146
click at [395, 253] on rect at bounding box center [403, 258] width 17 height 11
drag, startPoint x: 401, startPoint y: 258, endPoint x: 427, endPoint y: 236, distance: 33.9
click at [401, 258] on rect at bounding box center [403, 258] width 10 height 7
click at [473, 199] on icon "0 6 5 ? 5 º 4 º" at bounding box center [381, 236] width 620 height 146
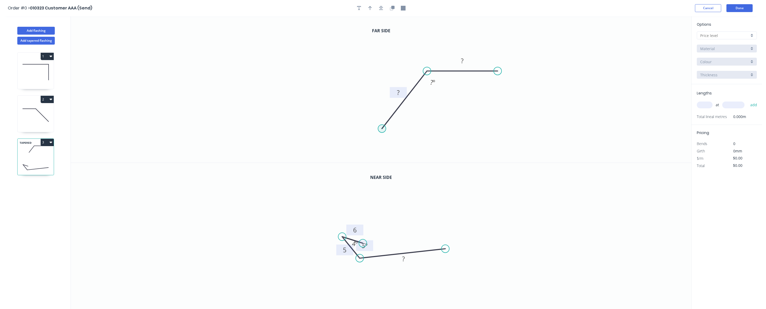
drag, startPoint x: 381, startPoint y: 131, endPoint x: 394, endPoint y: 97, distance: 36.8
click at [381, 131] on circle at bounding box center [382, 128] width 8 height 8
click at [398, 92] on tspan "?" at bounding box center [398, 92] width 3 height 9
click at [399, 91] on rect at bounding box center [398, 92] width 10 height 7
click at [466, 60] on rect at bounding box center [462, 60] width 10 height 7
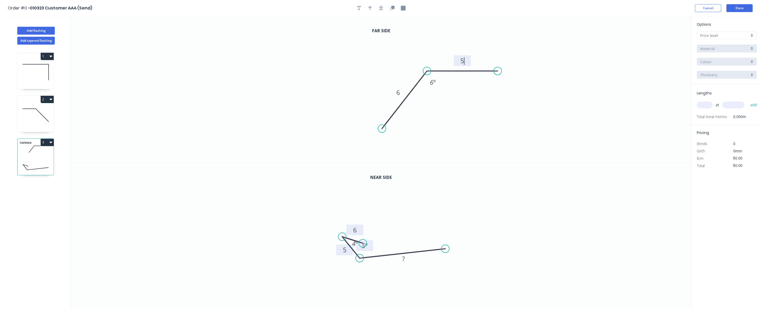
click at [484, 44] on icon "0 6 5 6 º" at bounding box center [381, 89] width 620 height 146
click at [577, 36] on input "text" at bounding box center [724, 36] width 49 height 6
click at [577, 54] on div "B" at bounding box center [726, 54] width 59 height 9
type input "B"
type input "$4.00"
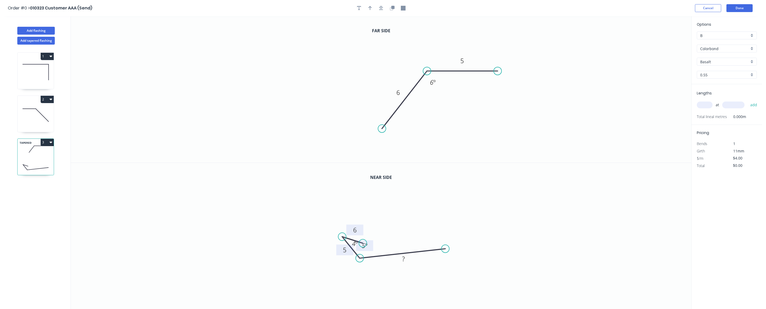
click at [577, 103] on input "text" at bounding box center [705, 104] width 16 height 7
type input "3"
click at [577, 104] on input "text" at bounding box center [733, 104] width 22 height 7
type input "1000"
click at [577, 100] on button "add" at bounding box center [753, 104] width 12 height 9
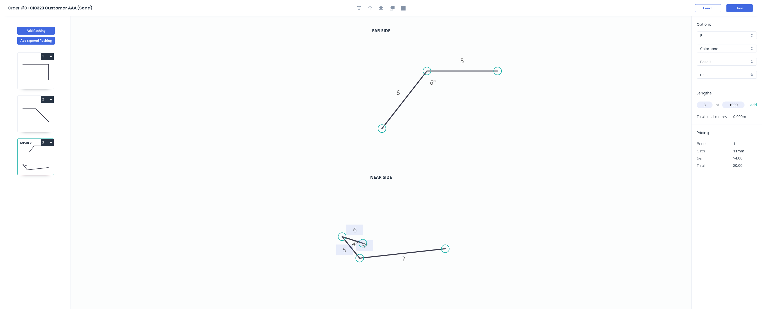
type input "$12.00"
click at [38, 116] on icon at bounding box center [36, 115] width 36 height 34
type input "$0.00"
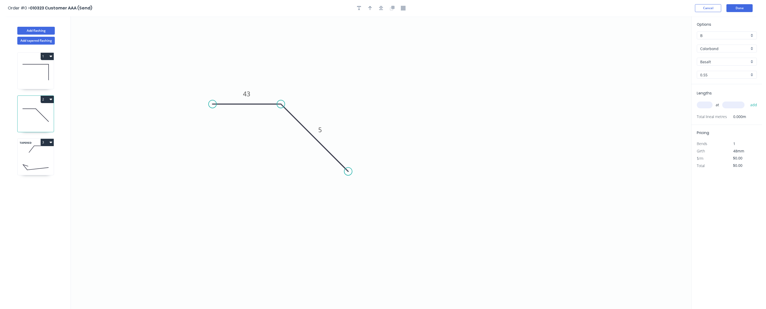
type input "$4.00"
click at [577, 106] on input "text" at bounding box center [705, 104] width 16 height 7
type input "9"
type input "1000"
click at [577, 100] on button "add" at bounding box center [753, 104] width 12 height 9
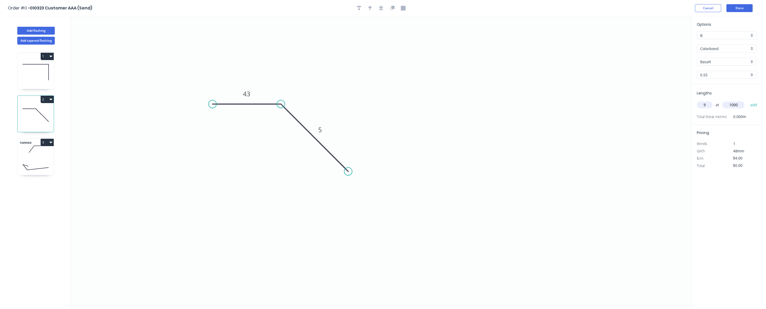
type input "$36.00"
click at [16, 80] on div "1 2 TAPERED 3" at bounding box center [36, 182] width 69 height 274
click at [32, 72] on icon at bounding box center [36, 72] width 36 height 34
type input "$0.00"
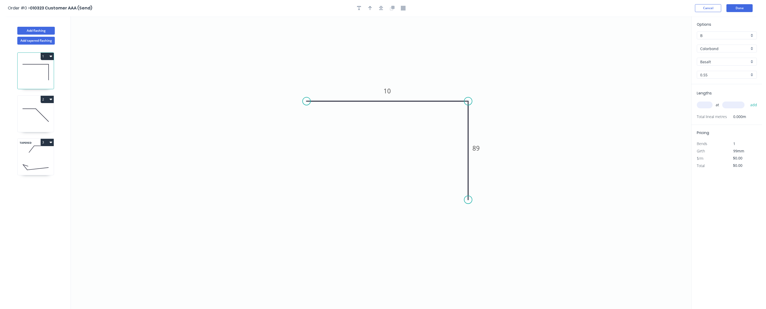
type input "$4.00"
click at [577, 105] on input "text" at bounding box center [705, 104] width 16 height 7
type input "5"
type input "1000"
click at [577, 100] on button "add" at bounding box center [753, 104] width 12 height 9
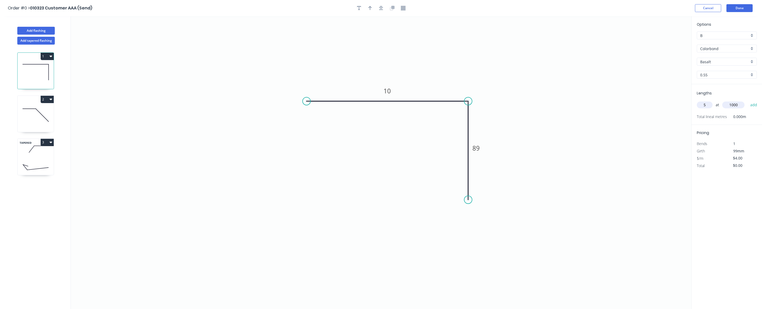
type input "$20.00"
click at [577, 8] on button "Done" at bounding box center [739, 8] width 26 height 8
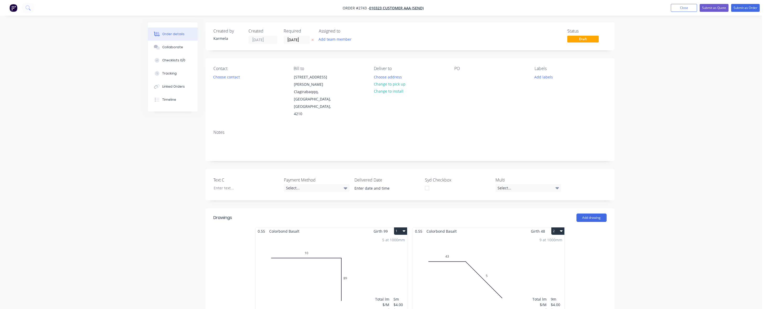
click at [577, 6] on button "Submit as Order" at bounding box center [745, 8] width 29 height 8
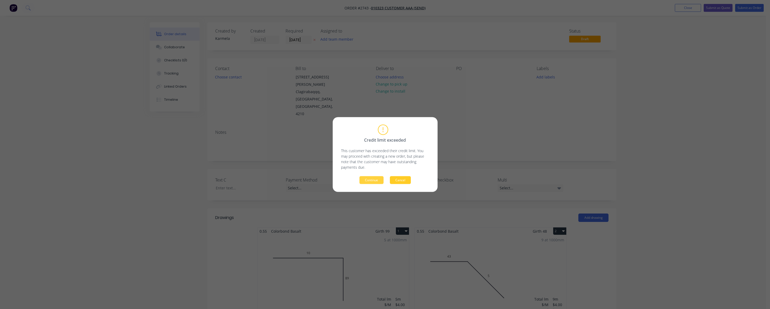
click at [408, 179] on button "Cancel" at bounding box center [400, 180] width 21 height 8
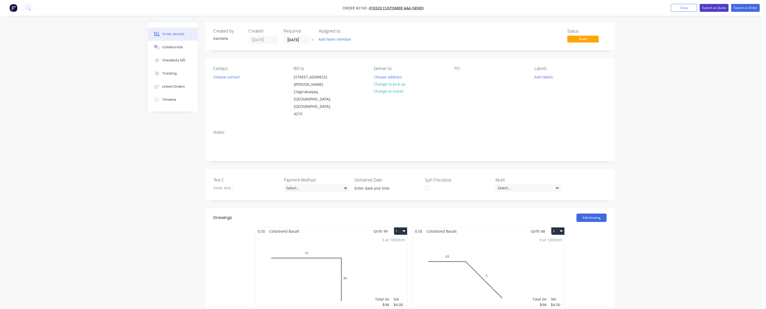
click at [577, 6] on button "Submit as Quote" at bounding box center [713, 8] width 29 height 8
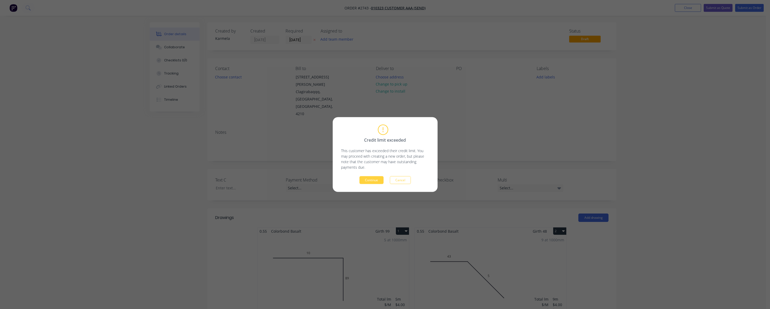
click at [381, 174] on div "Credit limit exceeded This customer has exceeded their credit limit. You may pr…" at bounding box center [385, 154] width 88 height 59
click at [376, 179] on button "Continue" at bounding box center [371, 180] width 24 height 8
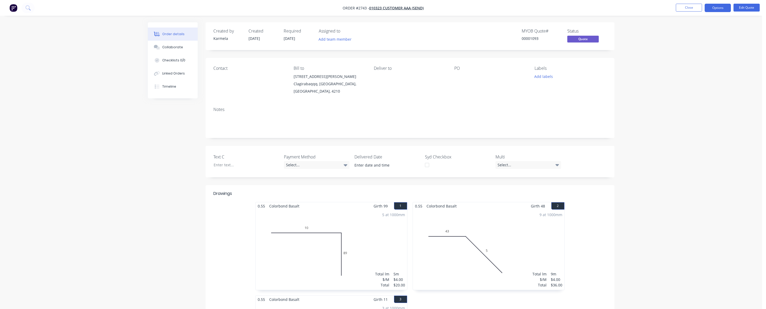
click at [577, 79] on div "Order details Collaborate Checklists 0/0 Linked Orders Timeline Order details C…" at bounding box center [381, 287] width 762 height 574
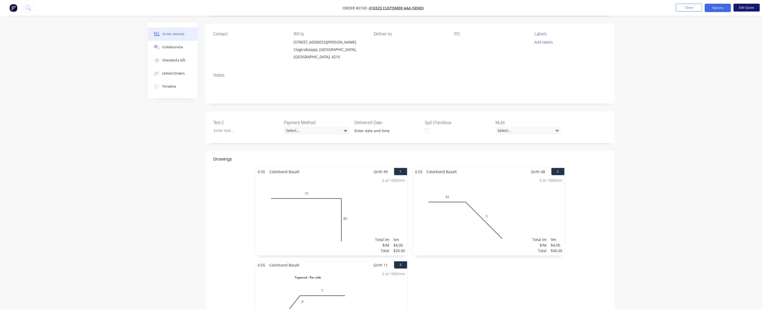
scroll to position [47, 0]
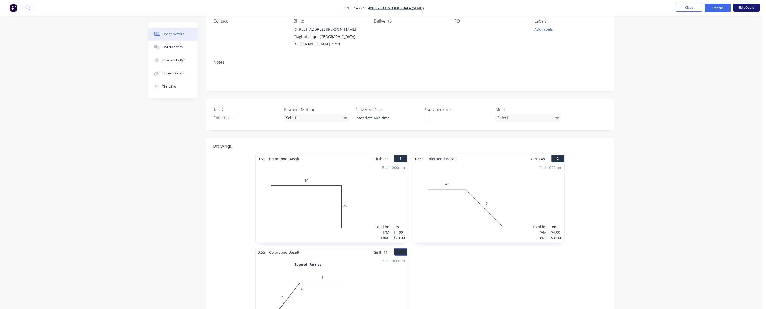
click at [577, 11] on button "Edit Quote" at bounding box center [746, 8] width 26 height 8
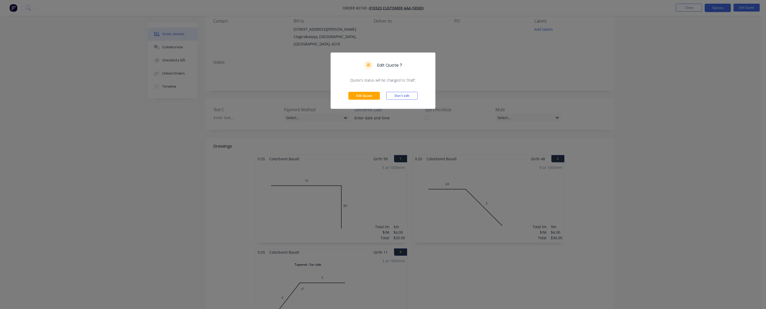
click at [343, 90] on div "Edit Quote Don't edit" at bounding box center [383, 96] width 104 height 26
click at [352, 96] on button "Edit Quote" at bounding box center [363, 96] width 31 height 8
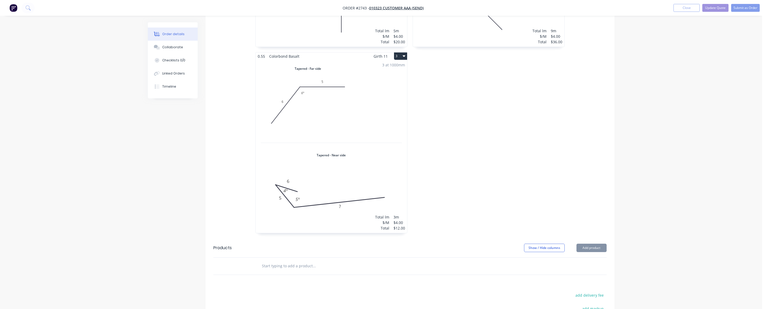
scroll to position [330, 0]
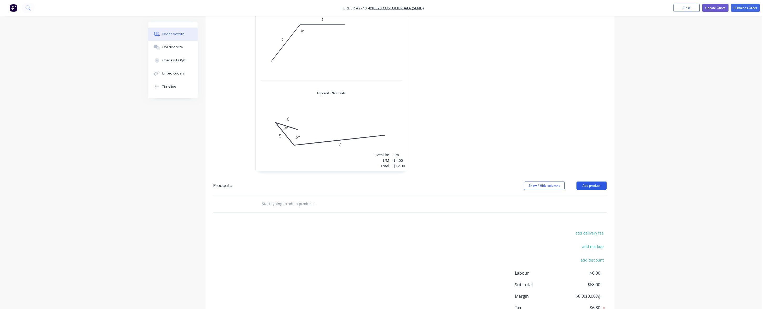
click at [577, 181] on button "Add product" at bounding box center [591, 185] width 30 height 8
click at [577, 195] on div "Product catalogue" at bounding box center [581, 199] width 40 height 8
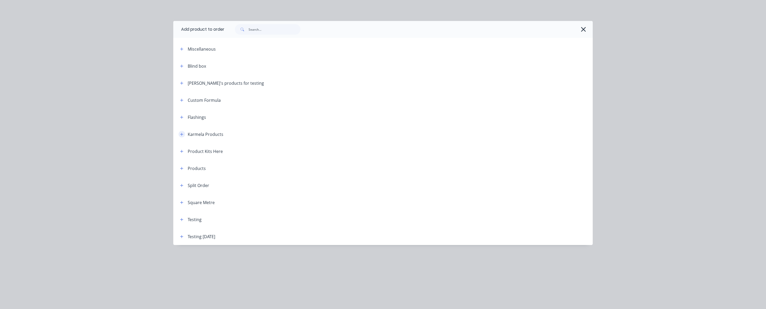
click at [183, 132] on button "button" at bounding box center [181, 134] width 7 height 7
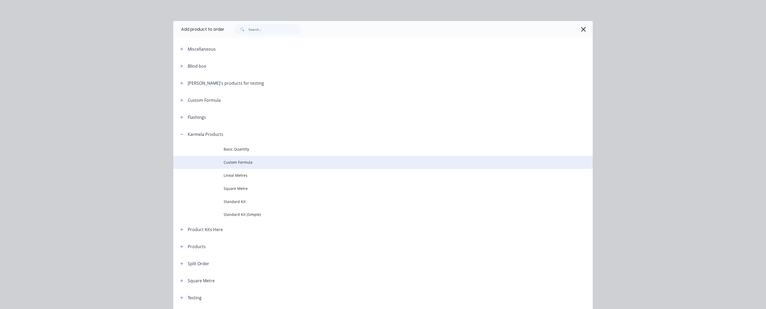
click at [224, 158] on td "Custom Formula" at bounding box center [408, 162] width 369 height 13
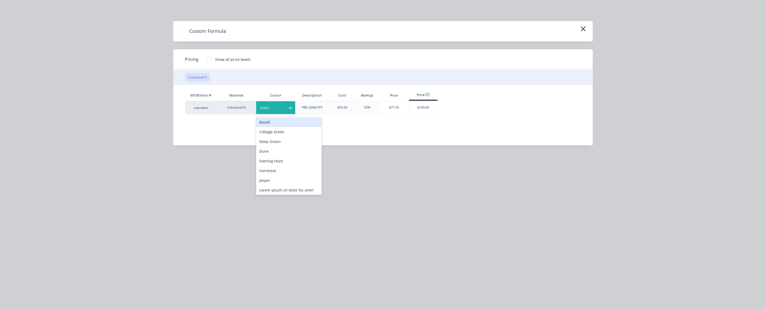
click at [280, 106] on div at bounding box center [272, 108] width 24 height 6
click at [284, 137] on div "Deep Ocean" at bounding box center [289, 142] width 66 height 10
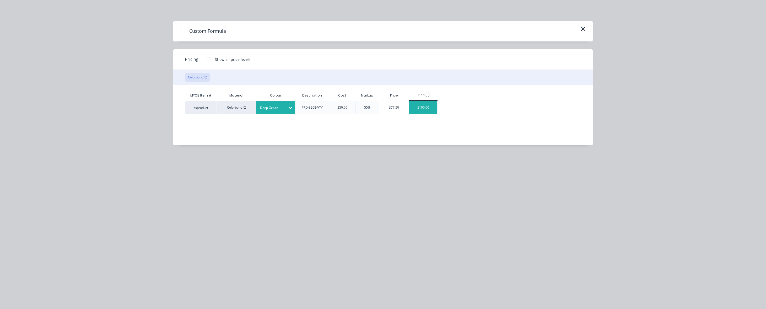
click at [412, 105] on div "$100.00" at bounding box center [423, 107] width 28 height 13
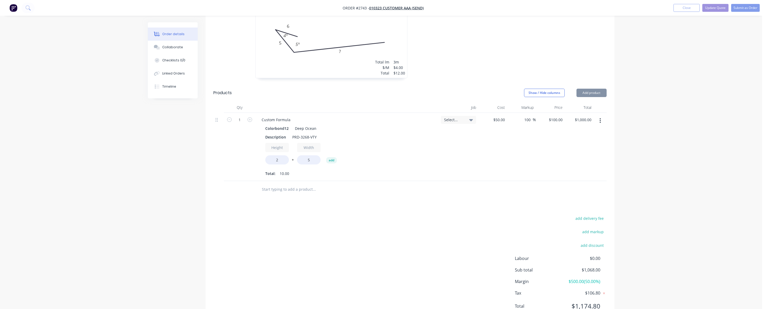
scroll to position [431, 0]
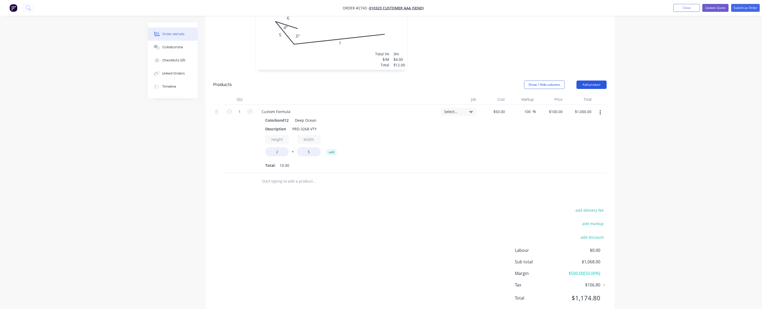
click at [577, 80] on button "Add product" at bounding box center [591, 84] width 30 height 8
click at [571, 94] on div "Product catalogue" at bounding box center [581, 98] width 40 height 8
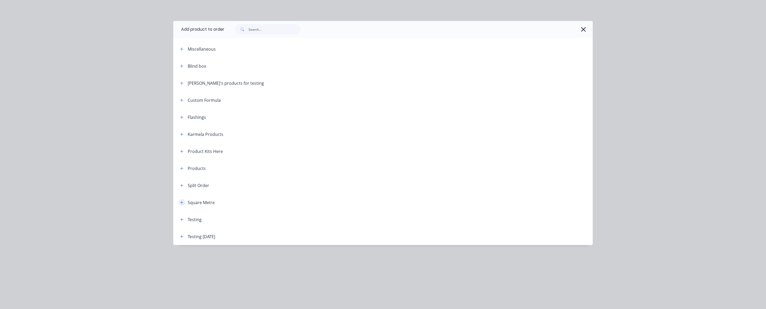
click at [179, 201] on button "button" at bounding box center [181, 202] width 7 height 7
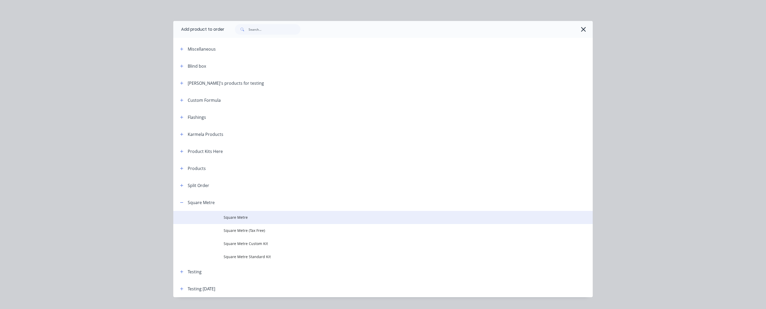
click at [214, 218] on td at bounding box center [198, 217] width 50 height 13
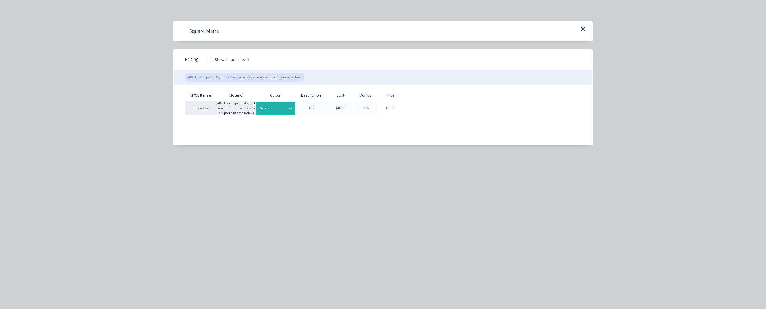
click at [265, 111] on div "Select" at bounding box center [270, 108] width 29 height 7
click at [271, 139] on div "Lorem ipsum dolor sit amet. Est tempore omnis aut porro necessitatibus" at bounding box center [289, 137] width 66 height 21
click at [388, 106] on div "$52.00" at bounding box center [390, 108] width 26 height 14
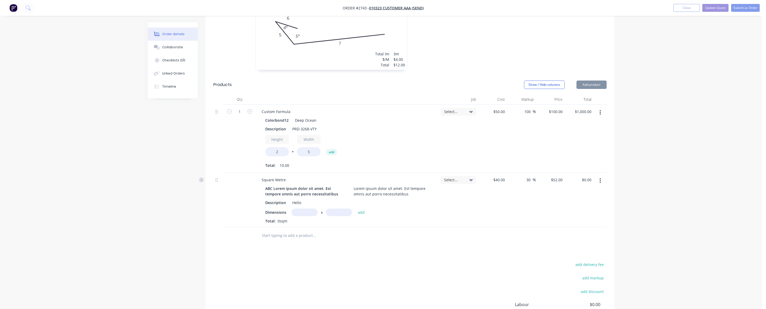
click at [577, 80] on button "Add product" at bounding box center [591, 84] width 30 height 8
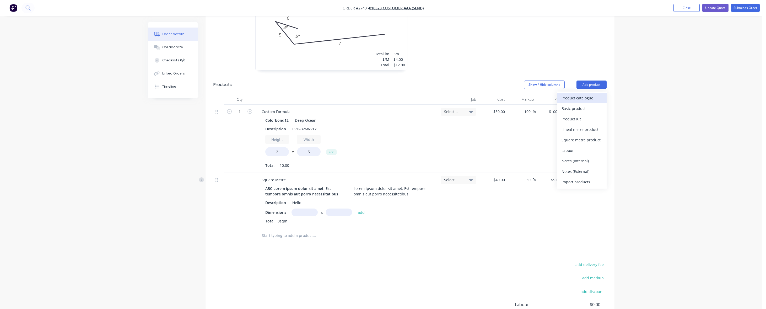
click at [577, 94] on div "Product catalogue" at bounding box center [581, 98] width 40 height 8
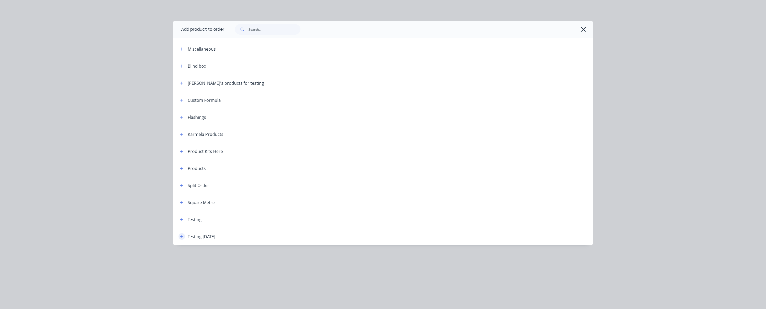
click at [184, 237] on button "button" at bounding box center [181, 236] width 7 height 7
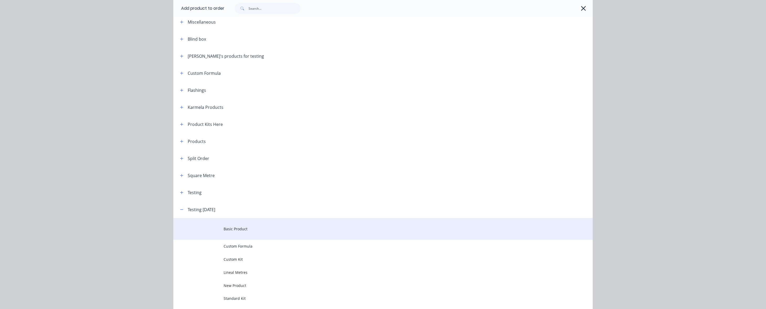
scroll to position [59, 0]
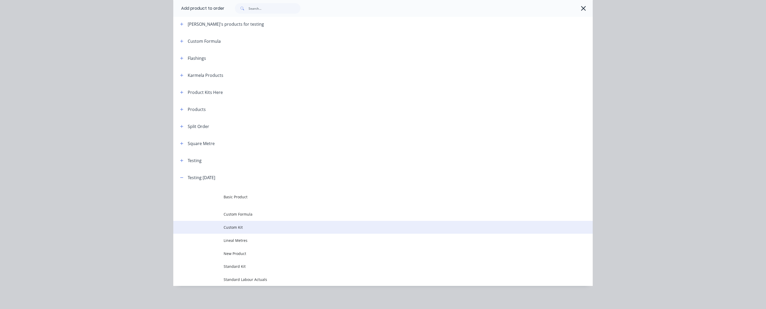
click at [252, 232] on td "Custom Kit" at bounding box center [408, 227] width 369 height 13
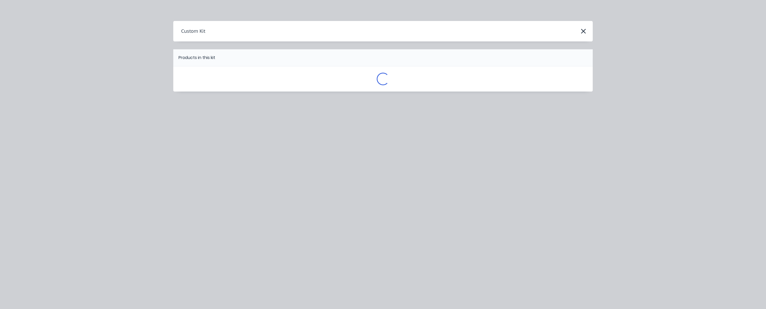
scroll to position [0, 0]
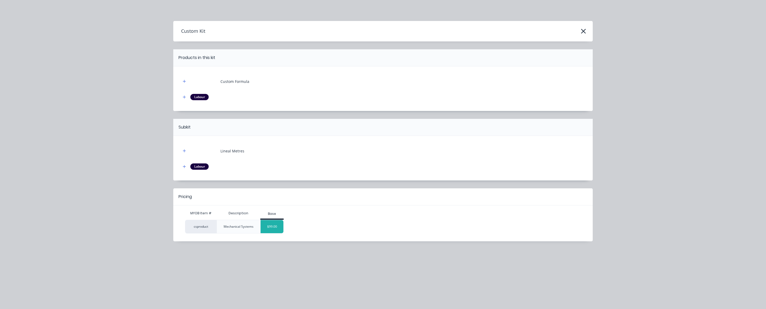
click at [272, 224] on div "$99.00" at bounding box center [271, 226] width 23 height 13
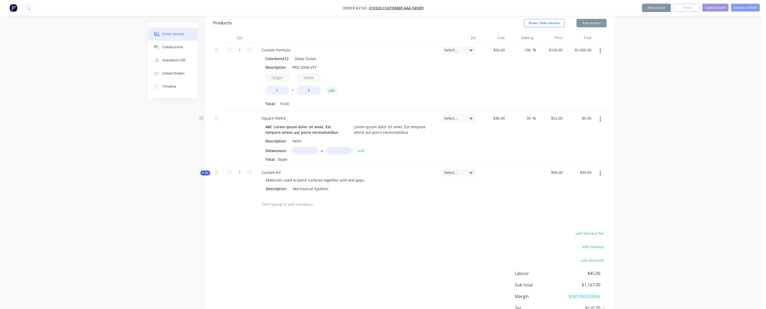
click at [206, 171] on span "Kit" at bounding box center [205, 173] width 7 height 4
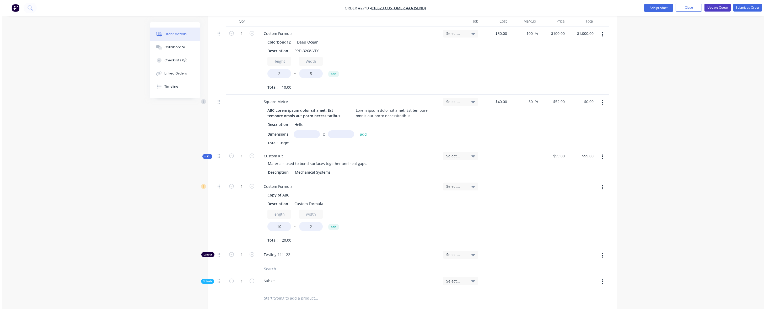
scroll to position [437, 0]
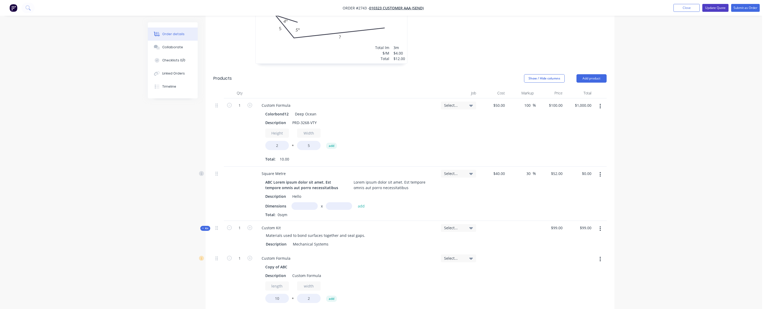
click at [577, 6] on button "Update Quote" at bounding box center [715, 8] width 26 height 8
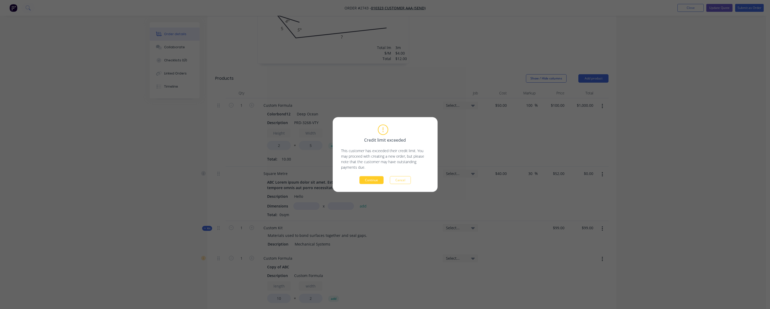
click at [366, 178] on button "Continue" at bounding box center [371, 180] width 24 height 8
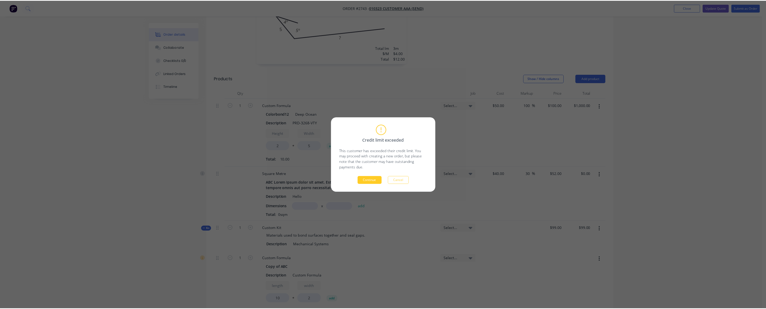
scroll to position [427, 0]
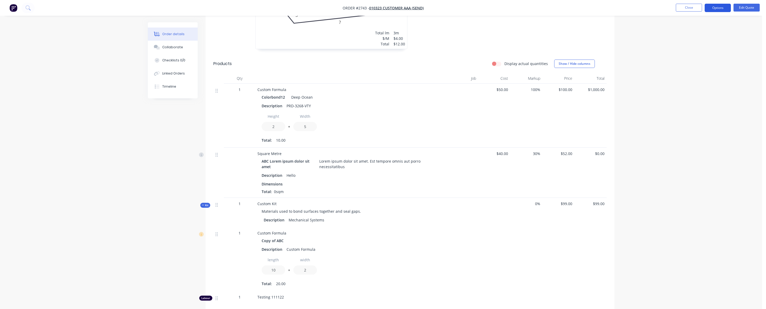
click at [577, 4] on button "Options" at bounding box center [717, 8] width 26 height 8
click at [577, 34] on div "Quote" at bounding box center [702, 32] width 48 height 8
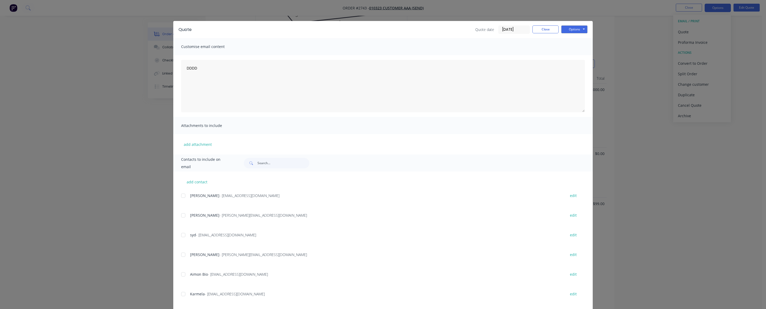
click at [182, 195] on div at bounding box center [183, 195] width 10 height 10
click at [557, 27] on div "Quote date 26/08/25 Close Options Preview Print Email" at bounding box center [531, 29] width 112 height 8
click at [561, 29] on button "Options" at bounding box center [574, 29] width 26 height 8
click at [564, 57] on button "Email" at bounding box center [578, 56] width 34 height 9
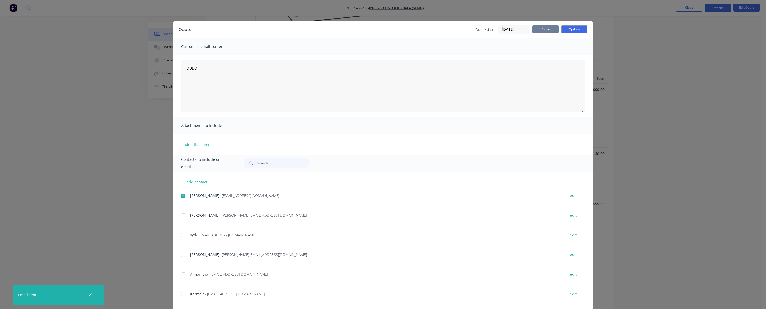
click at [545, 28] on button "Close" at bounding box center [545, 29] width 26 height 8
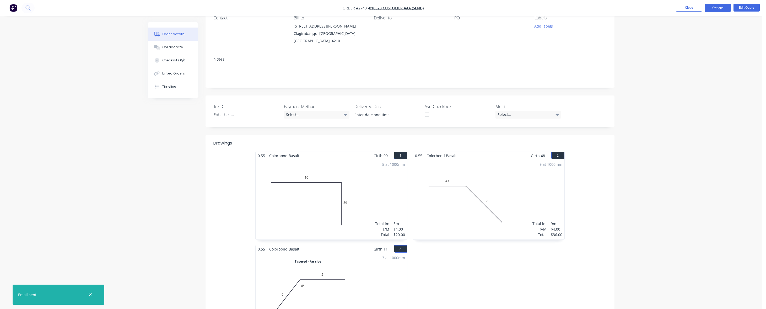
scroll to position [0, 0]
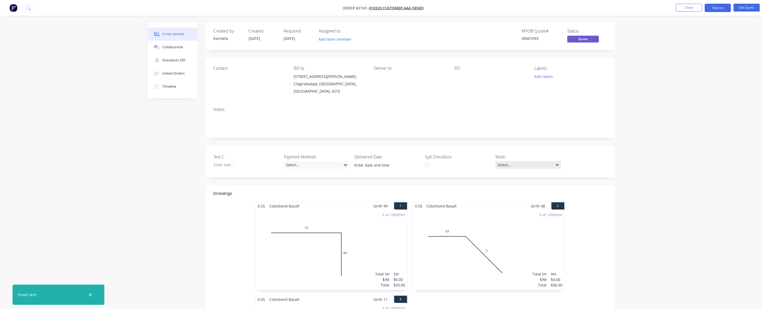
click at [517, 162] on div "Select..." at bounding box center [528, 165] width 66 height 8
click at [509, 197] on div "Option 3" at bounding box center [516, 198] width 17 height 7
click at [502, 185] on div "button" at bounding box center [501, 186] width 10 height 10
click at [327, 166] on div "Select..." at bounding box center [317, 165] width 66 height 8
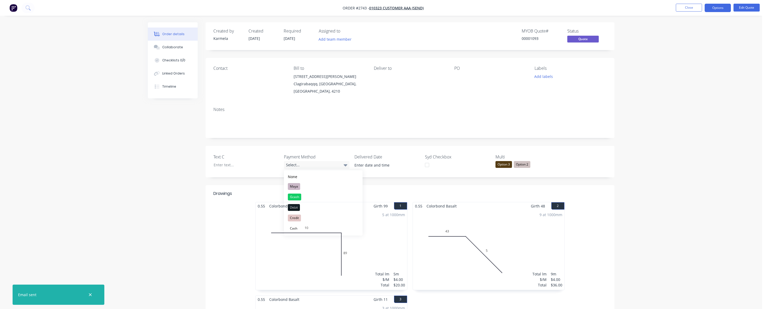
click at [297, 228] on div "5 at 1000mm Total lm $/M Total 5m $4.00 $20.00" at bounding box center [331, 250] width 151 height 80
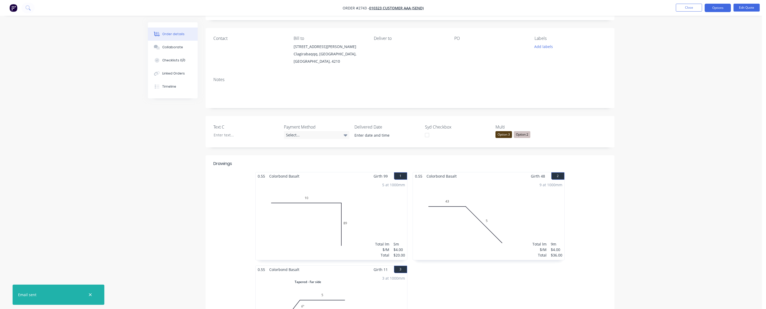
scroll to position [47, 0]
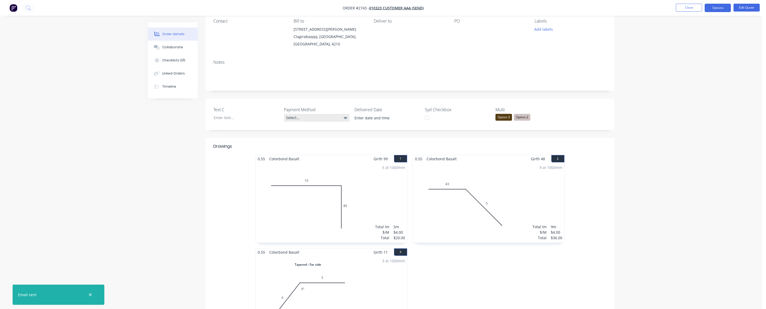
click at [301, 116] on div "Select..." at bounding box center [317, 118] width 66 height 8
click at [294, 181] on div "5 at 1000mm Total lm $/M Total 5m $4.00 $20.00" at bounding box center [331, 202] width 151 height 80
click at [296, 118] on div "Select..." at bounding box center [317, 118] width 66 height 8
click at [296, 182] on div "5 at 1000mm Total lm $/M Total 5m $4.00 $20.00" at bounding box center [331, 202] width 151 height 80
click at [300, 108] on label "Payment Method" at bounding box center [317, 109] width 66 height 6
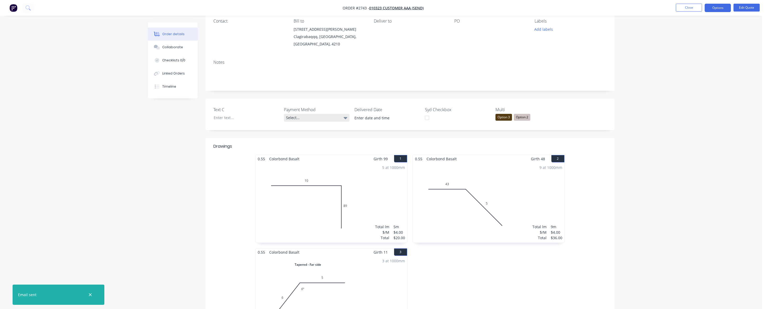
click at [300, 120] on div "Select..." at bounding box center [317, 118] width 66 height 8
click at [298, 146] on div "Gcash" at bounding box center [294, 149] width 13 height 7
click at [298, 114] on div "Gcash" at bounding box center [317, 117] width 66 height 7
click at [290, 181] on div "5 at 1000mm Total lm $/M Total 5m $4.00 $20.00" at bounding box center [331, 202] width 151 height 80
click at [296, 115] on div "Gcash" at bounding box center [290, 117] width 13 height 7
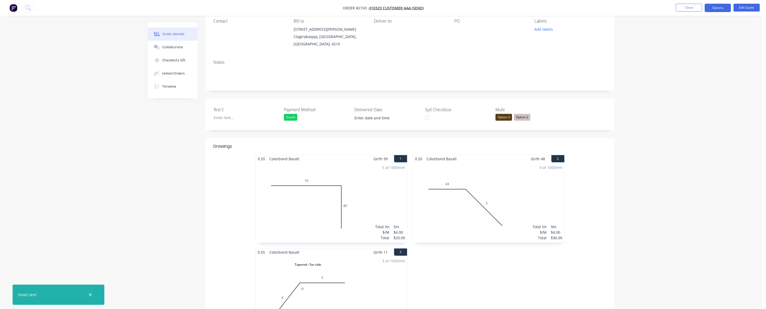
click at [309, 178] on div "5 at 1000mm Total lm $/M Total 5m $4.00 $20.00" at bounding box center [331, 202] width 151 height 80
click at [291, 116] on div "Gcash" at bounding box center [290, 117] width 13 height 7
click at [297, 183] on div "5 at 1000mm Total lm $/M Total 5m $4.00 $20.00" at bounding box center [331, 202] width 151 height 80
click at [294, 119] on div "Gcash" at bounding box center [290, 117] width 13 height 7
click at [296, 147] on div "Gcash" at bounding box center [294, 148] width 13 height 7
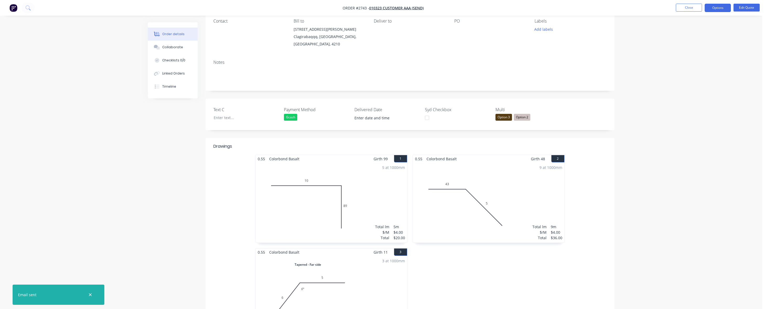
click at [292, 118] on div "Gcash" at bounding box center [290, 117] width 13 height 7
click at [296, 179] on div "5 at 1000mm Total lm $/M Total 5m $4.00 $20.00" at bounding box center [331, 202] width 151 height 80
click at [292, 117] on div "Gcash" at bounding box center [290, 117] width 13 height 7
click at [292, 180] on div "5 at 1000mm Total lm $/M Total 5m $4.00 $20.00" at bounding box center [331, 202] width 151 height 80
click at [293, 116] on div "Gcash" at bounding box center [290, 117] width 13 height 7
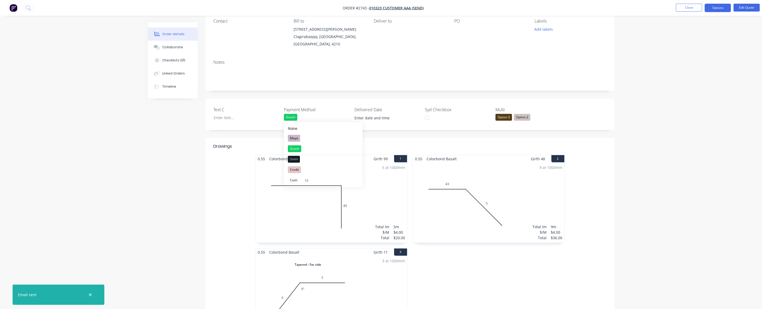
click at [297, 161] on span "Colorbond Basalt" at bounding box center [284, 159] width 34 height 8
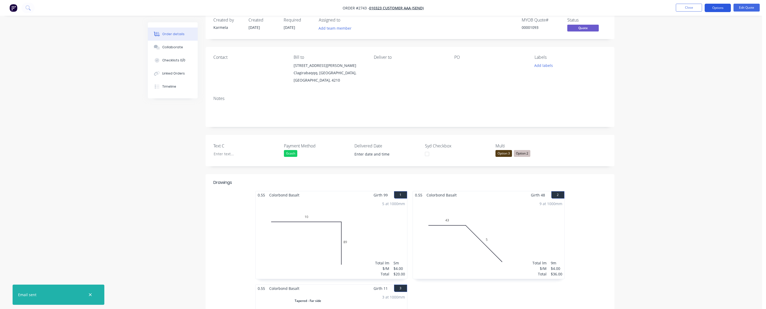
scroll to position [0, 0]
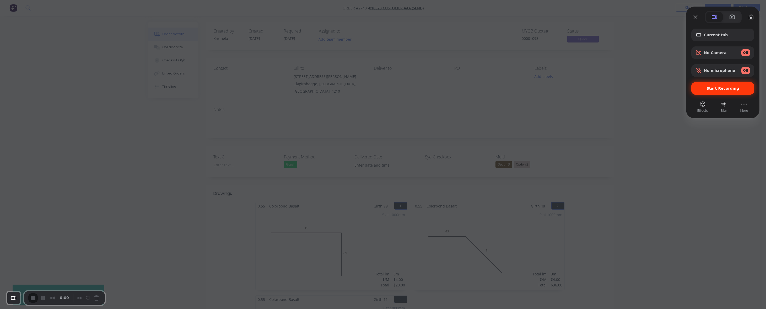
click at [577, 90] on span "Start Recording" at bounding box center [722, 88] width 33 height 4
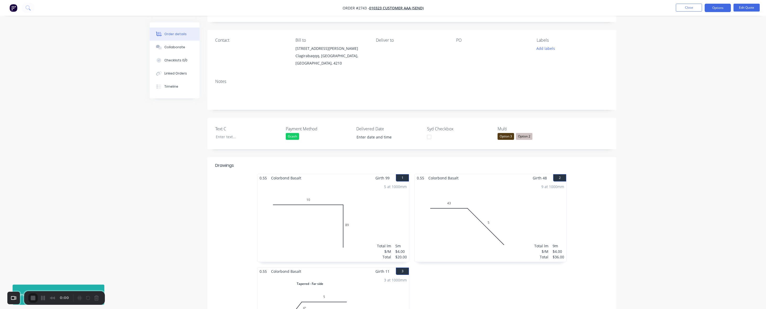
scroll to position [47, 0]
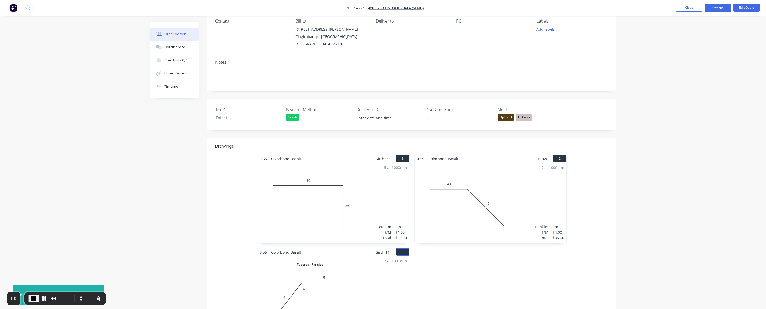
click at [294, 116] on div "Gcash" at bounding box center [292, 117] width 13 height 7
click at [297, 159] on span "Colorbond Basalt" at bounding box center [286, 159] width 34 height 8
click at [289, 112] on label "Payment Method" at bounding box center [319, 109] width 66 height 6
click at [292, 119] on div "Gcash" at bounding box center [292, 117] width 13 height 7
click at [295, 137] on div "Maya" at bounding box center [296, 138] width 12 height 7
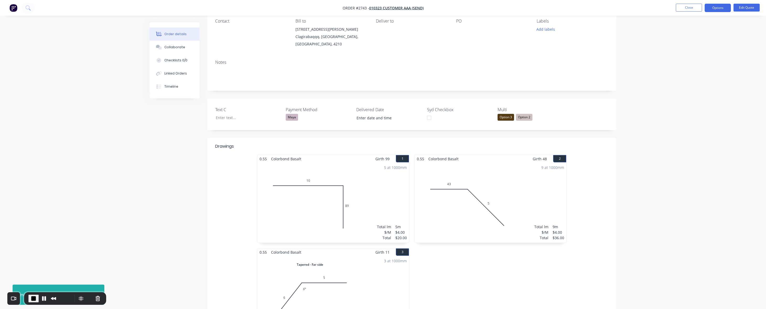
click at [292, 117] on div "Maya" at bounding box center [292, 117] width 12 height 7
click at [295, 181] on div "5 at 1000mm Total lm $/M Total 5m $4.00 $20.00" at bounding box center [332, 202] width 151 height 80
click at [290, 120] on div "Maya" at bounding box center [292, 117] width 12 height 7
click at [297, 170] on div "5 at 1000mm Total lm $/M Total 5m $4.00 $20.00" at bounding box center [332, 202] width 151 height 80
click at [291, 117] on div "Maya" at bounding box center [292, 117] width 12 height 7
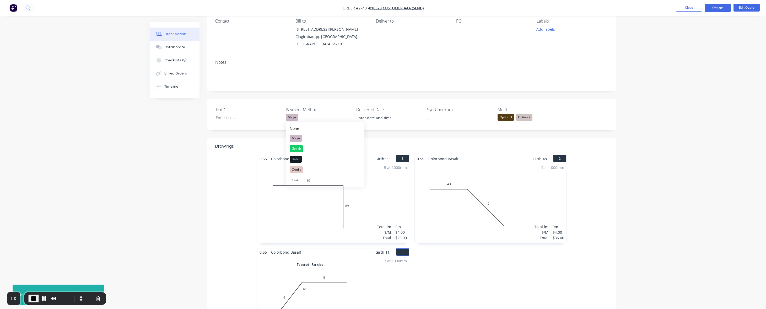
click at [296, 161] on span "Colorbond Basalt" at bounding box center [286, 159] width 34 height 8
click at [292, 115] on div "Maya" at bounding box center [292, 117] width 12 height 7
click at [296, 181] on div "5 at 1000mm Total lm $/M Total 5m $4.00 $20.00" at bounding box center [332, 202] width 151 height 80
click at [33, 297] on span "End Recording" at bounding box center [33, 298] width 6 height 6
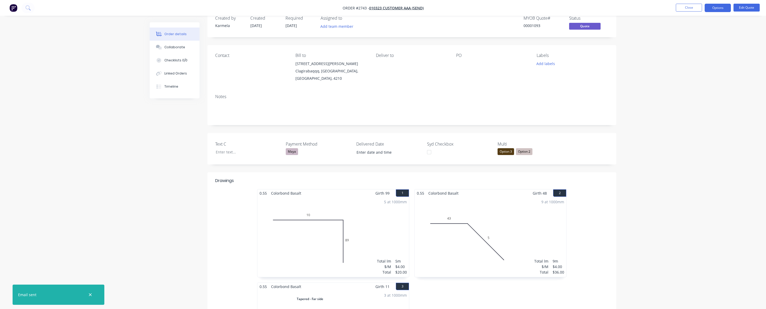
scroll to position [0, 0]
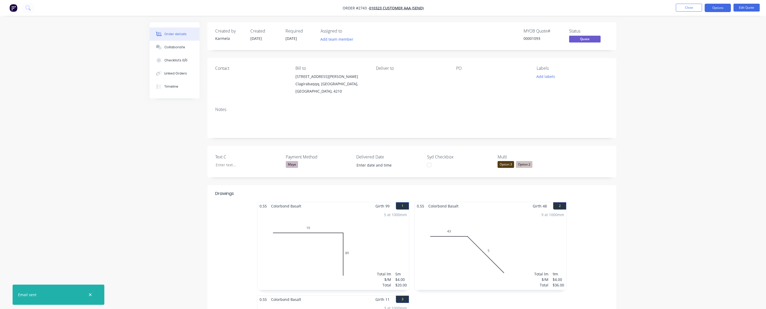
click at [289, 165] on div "Maya" at bounding box center [292, 164] width 12 height 7
click at [291, 211] on div "5 at 1000mm Total lm $/M Total 5m $4.00 $20.00" at bounding box center [332, 250] width 151 height 80
click at [292, 163] on div "Maya" at bounding box center [292, 164] width 12 height 7
click at [297, 195] on div "Gcash" at bounding box center [296, 195] width 13 height 7
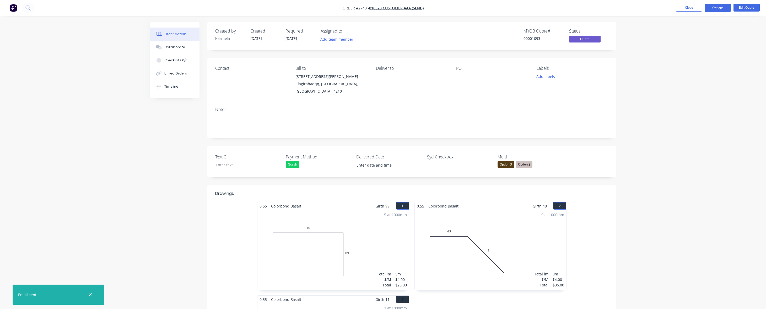
click at [295, 164] on div "Gcash" at bounding box center [292, 164] width 13 height 7
click at [294, 208] on span "Colorbond Basalt" at bounding box center [286, 206] width 34 height 8
click at [295, 168] on div "Payment Method Gcash" at bounding box center [319, 162] width 66 height 16
click at [295, 165] on div "Gcash" at bounding box center [292, 164] width 13 height 7
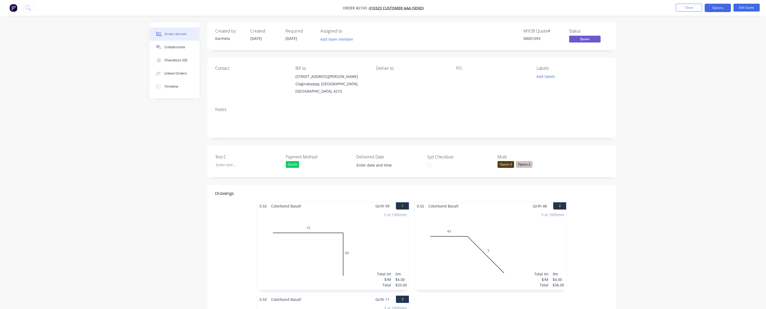
click at [288, 161] on div "Gcash" at bounding box center [292, 164] width 13 height 7
click at [299, 222] on div "5 at 1000mm Total lm $/M Total 5m $4.00 $20.00" at bounding box center [332, 250] width 151 height 80
click at [294, 163] on div "Gcash" at bounding box center [292, 164] width 13 height 7
click at [297, 226] on div "5 at 1000mm Total lm $/M Total 5m $4.00 $20.00" at bounding box center [332, 250] width 151 height 80
click at [294, 164] on div "Gcash" at bounding box center [292, 164] width 13 height 7
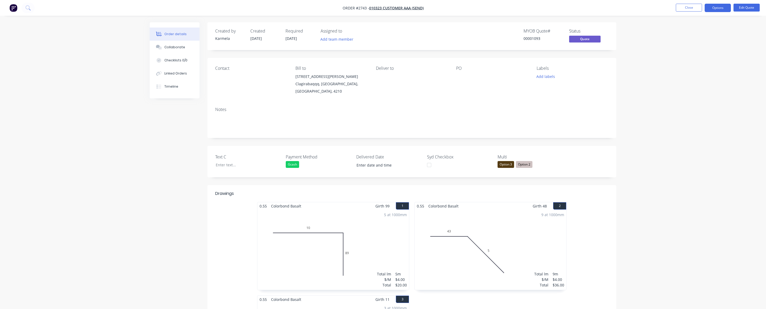
drag, startPoint x: 301, startPoint y: 216, endPoint x: 297, endPoint y: 188, distance: 28.1
click at [301, 216] on div "5 at 1000mm Total lm $/M Total 5m $4.00 $20.00" at bounding box center [332, 250] width 151 height 80
click at [293, 160] on div "Payment Method Gcash" at bounding box center [319, 162] width 66 height 16
click at [293, 164] on div "Gcash" at bounding box center [292, 164] width 13 height 7
click at [298, 208] on span "Colorbond Basalt" at bounding box center [286, 206] width 34 height 8
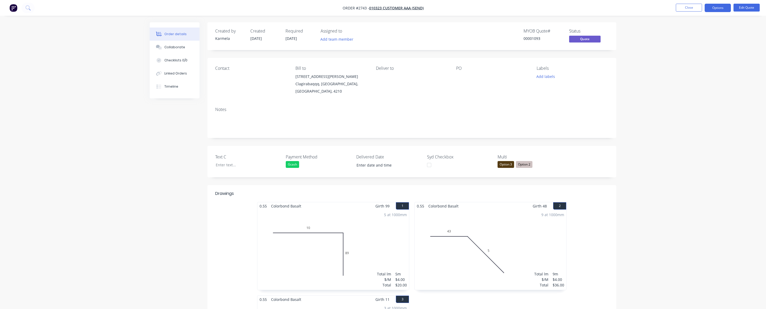
click at [292, 162] on div "Gcash" at bounding box center [292, 164] width 13 height 7
click at [298, 196] on div "Gcash" at bounding box center [296, 195] width 13 height 7
click at [519, 164] on div "Option 2" at bounding box center [524, 164] width 17 height 7
click at [519, 218] on div "9 at 1000mm Total lm $/M Total 9m $4.00 $36.00" at bounding box center [490, 250] width 151 height 80
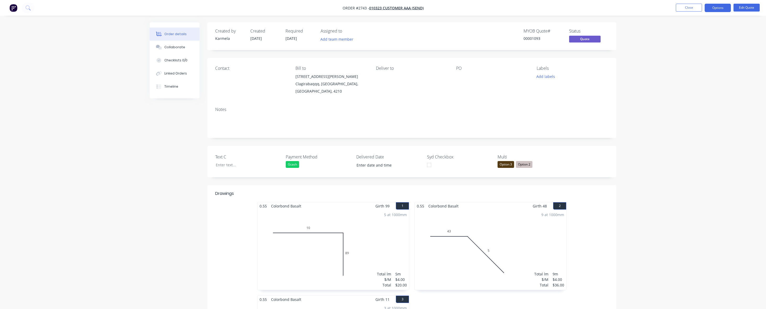
click at [497, 163] on div "Option 3" at bounding box center [505, 164] width 17 height 7
click at [503, 209] on div "0.55 Colorbond Basalt Girth 48 2" at bounding box center [490, 206] width 151 height 8
click at [716, 6] on button "Options" at bounding box center [717, 8] width 26 height 8
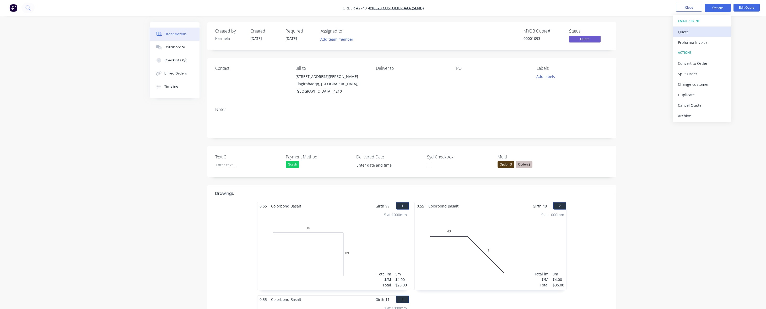
click at [702, 31] on div "Quote" at bounding box center [702, 32] width 48 height 8
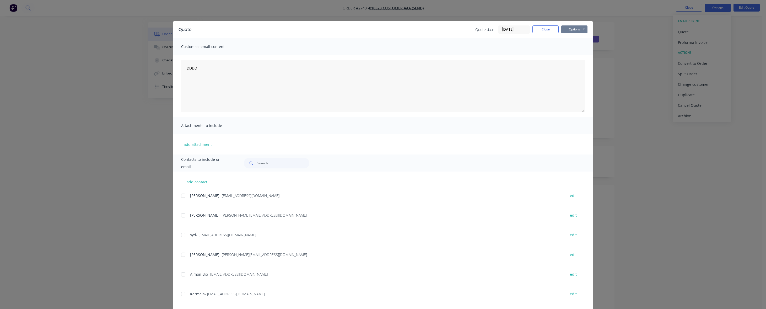
click at [577, 30] on button "Options" at bounding box center [574, 29] width 26 height 8
click at [574, 49] on button "Print" at bounding box center [578, 47] width 34 height 9
click at [181, 196] on div at bounding box center [183, 195] width 10 height 10
click at [569, 26] on button "Options" at bounding box center [574, 29] width 26 height 8
click at [570, 55] on button "Email" at bounding box center [578, 56] width 34 height 9
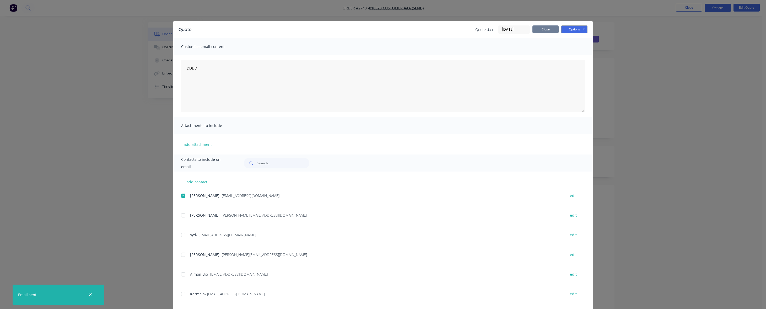
click at [544, 32] on button "Close" at bounding box center [545, 29] width 26 height 8
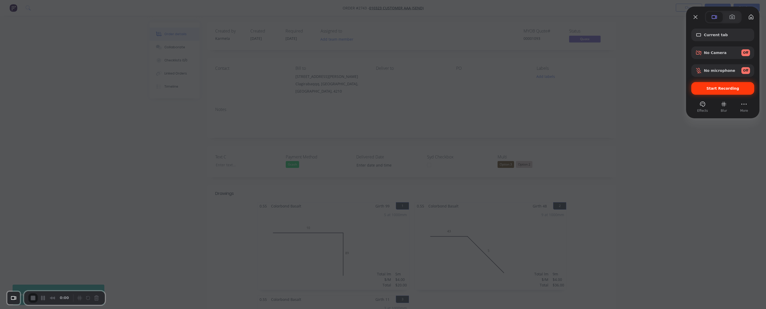
click at [727, 87] on span "Start Recording" at bounding box center [722, 88] width 33 height 4
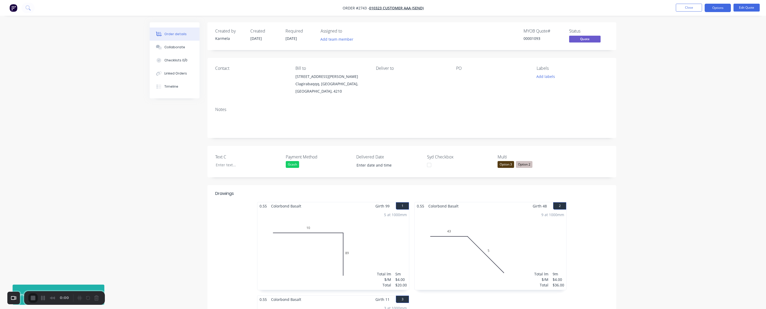
click at [291, 164] on div "Gcash" at bounding box center [292, 164] width 13 height 7
click at [297, 227] on div "5 at 1000mm Total lm $/M Total 5m $4.00 $20.00" at bounding box center [332, 250] width 151 height 80
click at [292, 165] on div "Gcash" at bounding box center [292, 164] width 13 height 7
click at [295, 227] on div "5 at 1000mm Total lm $/M Total 5m $4.00 $20.00" at bounding box center [332, 250] width 151 height 80
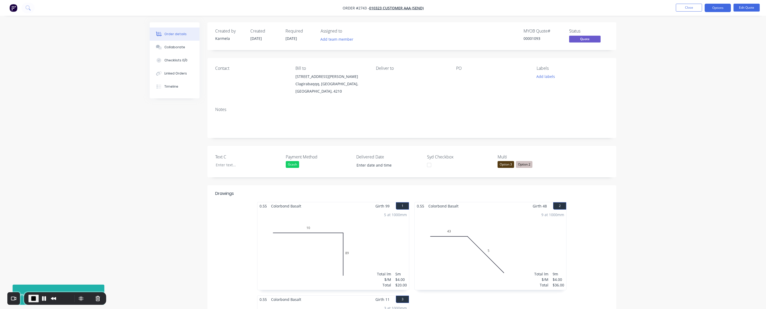
click at [529, 165] on div "Option 2" at bounding box center [524, 164] width 17 height 7
click at [519, 219] on div "9 at 1000mm Total lm $/M Total 9m $4.00 $36.00" at bounding box center [490, 250] width 151 height 80
click at [506, 162] on div "Option 3" at bounding box center [505, 164] width 17 height 7
click at [504, 208] on div "0.55 Colorbond Basalt Girth 48 2" at bounding box center [490, 206] width 151 height 8
click at [525, 165] on div "Option 2" at bounding box center [524, 164] width 17 height 7
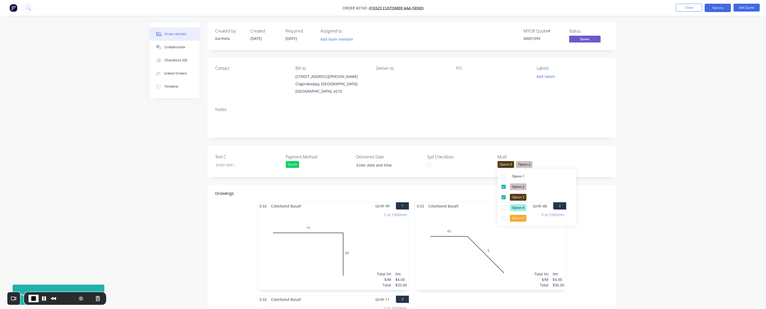
click at [516, 216] on div "9 at 1000mm Total lm $/M Total 9m $4.00 $36.00" at bounding box center [490, 250] width 151 height 80
click at [34, 299] on span "End Recording" at bounding box center [33, 298] width 6 height 6
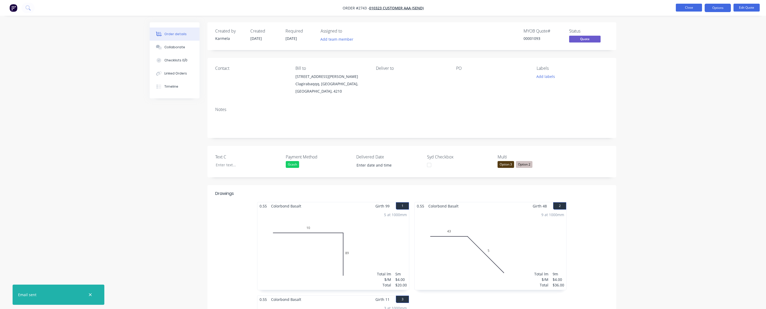
click at [684, 7] on button "Close" at bounding box center [689, 8] width 26 height 8
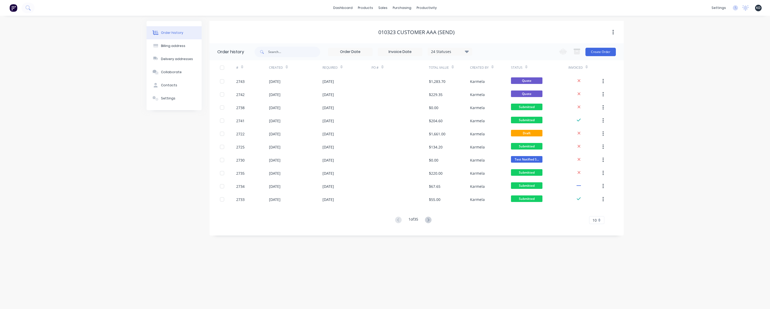
click at [122, 144] on div "Order history Billing address Delivery addresses Collaborate Contacts Settings …" at bounding box center [385, 162] width 770 height 293
click at [705, 142] on div "Order history Billing address Delivery addresses Collaborate Contacts Settings …" at bounding box center [385, 162] width 770 height 293
